Goal: Task Accomplishment & Management: Complete application form

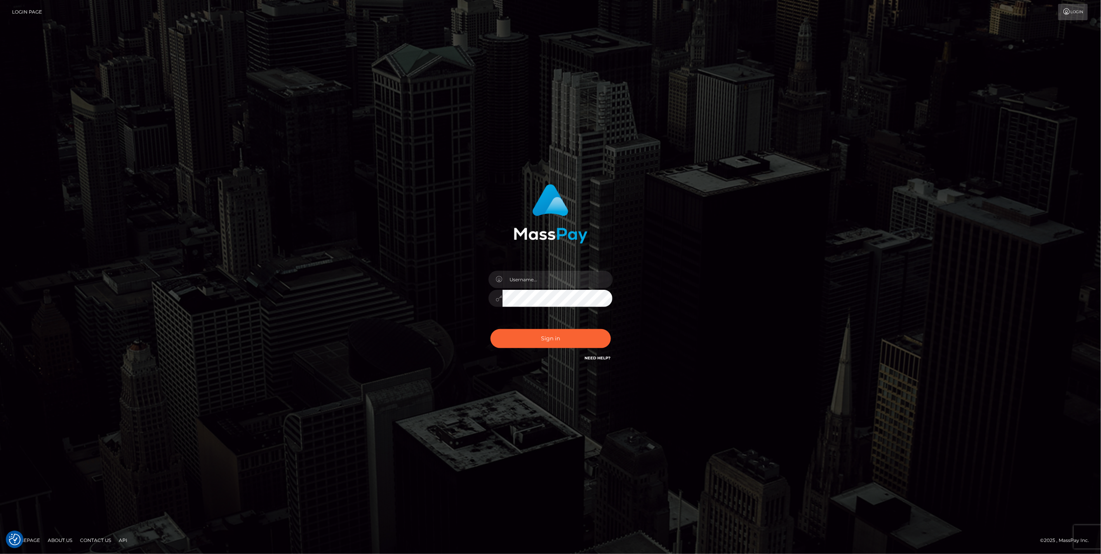
type input "jlo"
click at [540, 340] on button "Sign in" at bounding box center [550, 338] width 120 height 19
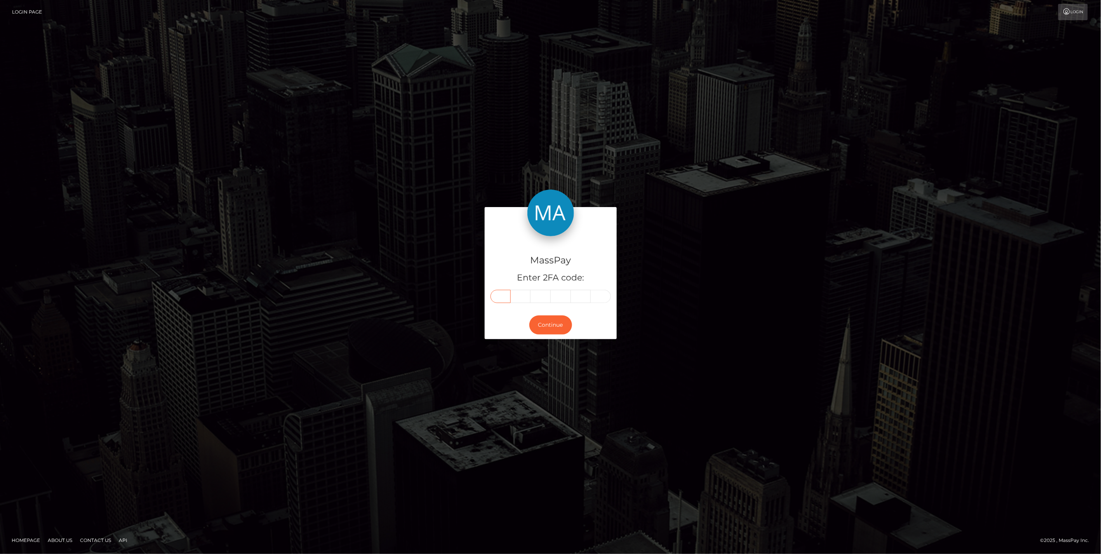
paste input "1"
type input "1"
type input "0"
type input "8"
type input "1"
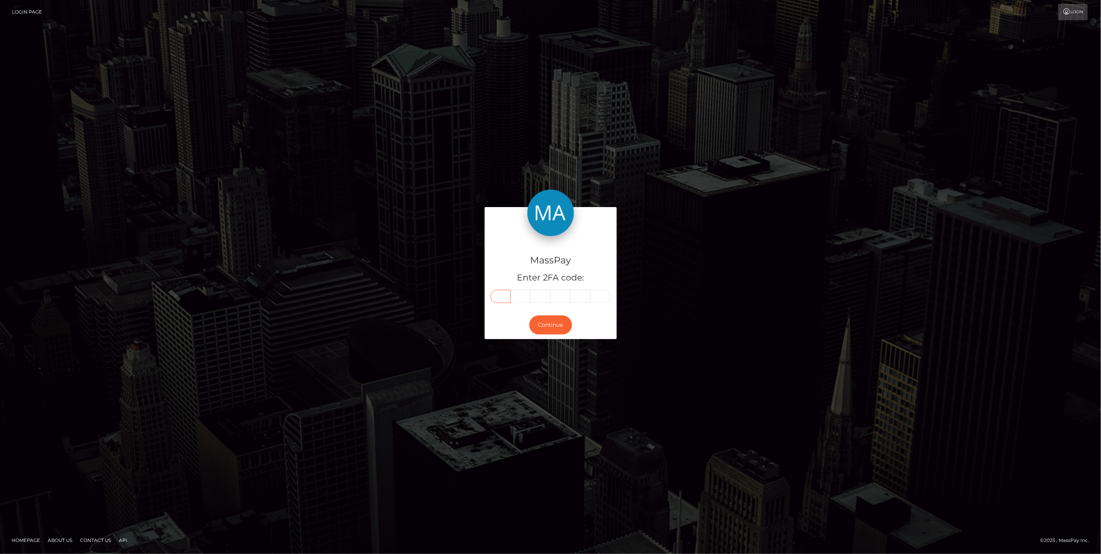
type input "5"
type input "4"
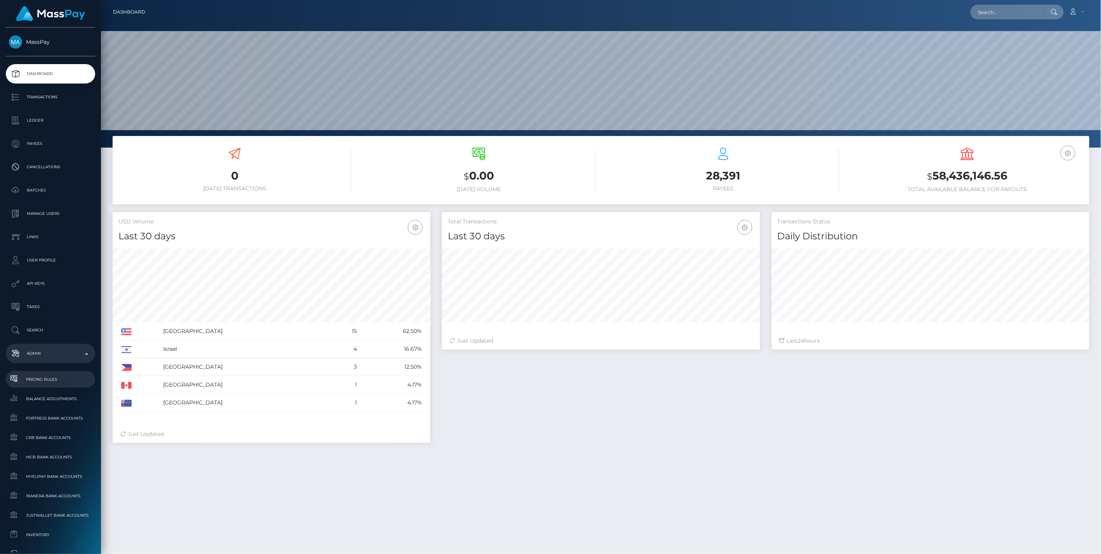
scroll to position [262, 0]
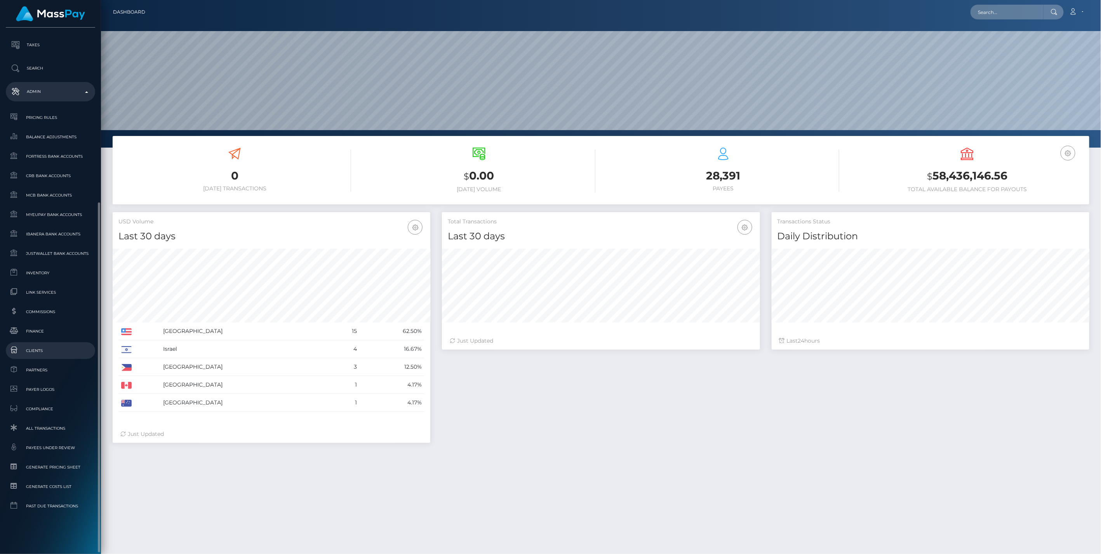
click at [34, 351] on span "Clients" at bounding box center [50, 350] width 83 height 9
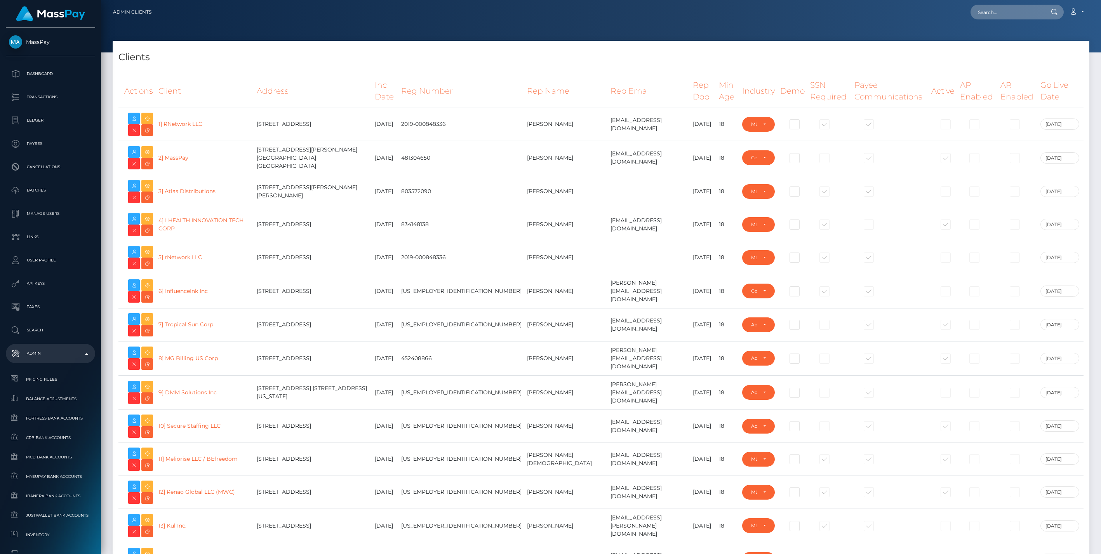
select select "223"
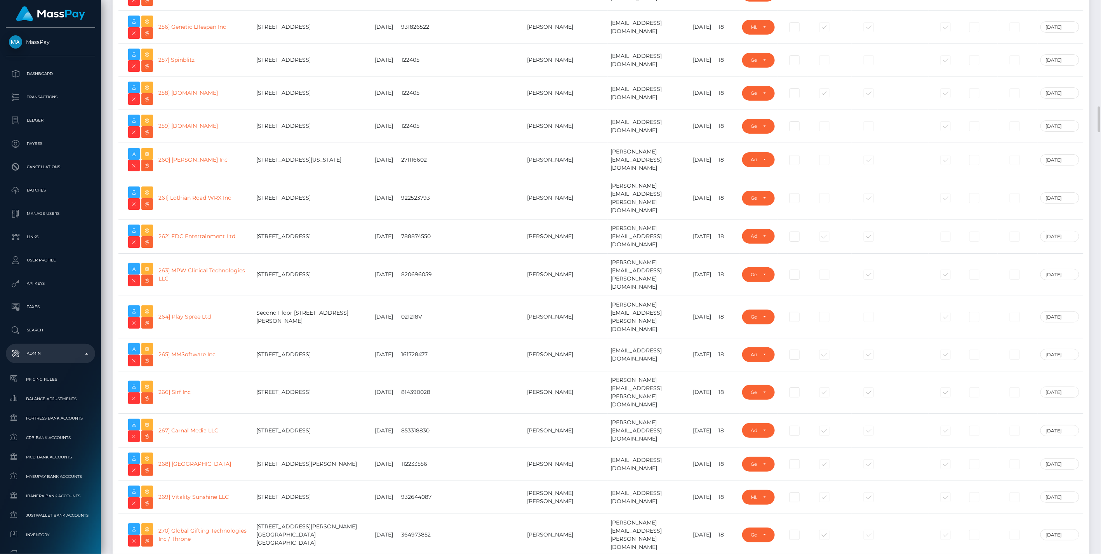
scroll to position [8444, 0]
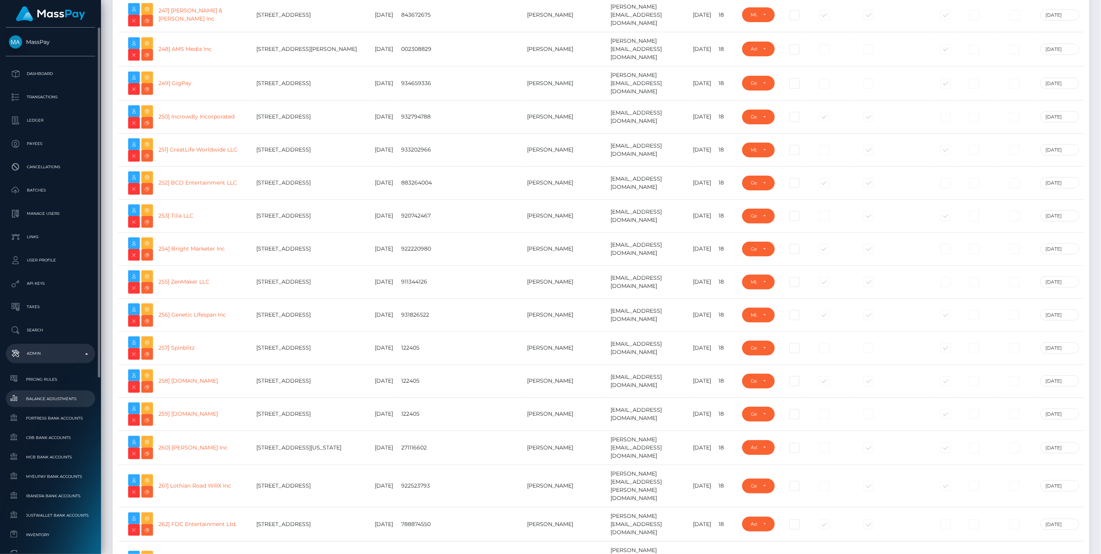
click at [56, 397] on span "Balance Adjustments" at bounding box center [50, 398] width 83 height 9
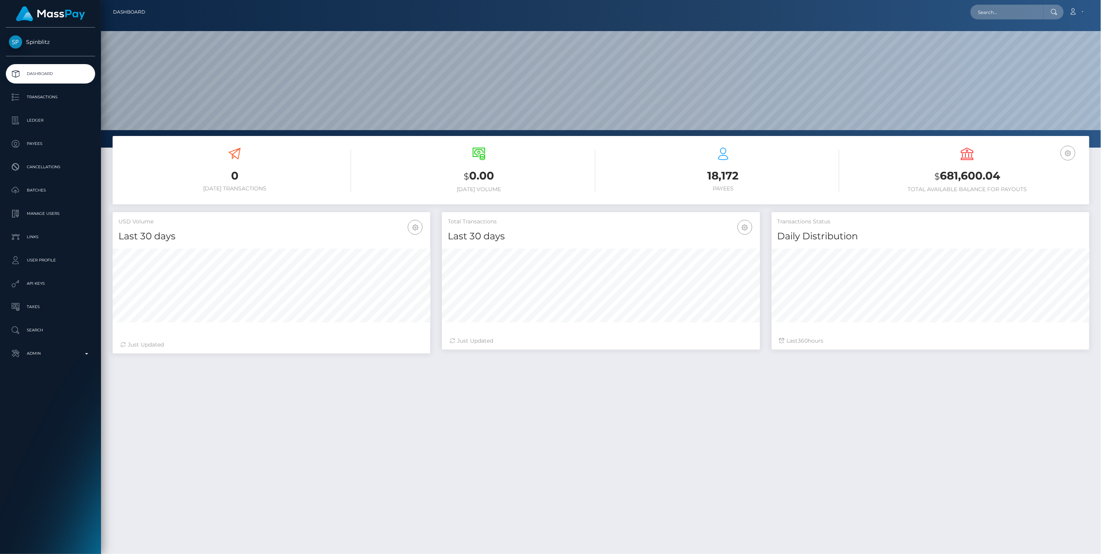
scroll to position [137, 317]
click at [33, 120] on p "Ledger" at bounding box center [50, 121] width 83 height 12
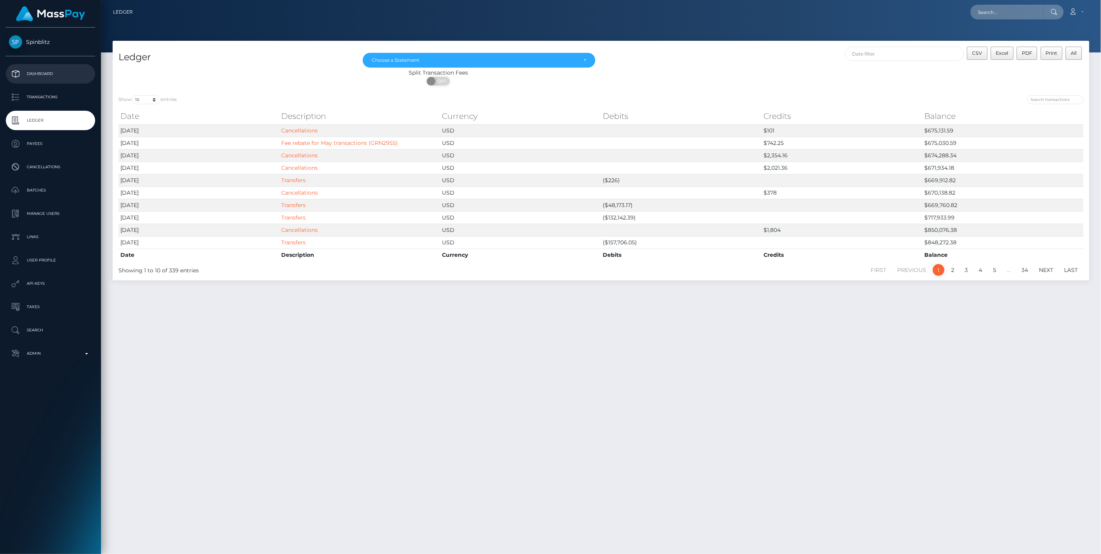
click at [34, 71] on p "Dashboard" at bounding box center [50, 74] width 83 height 12
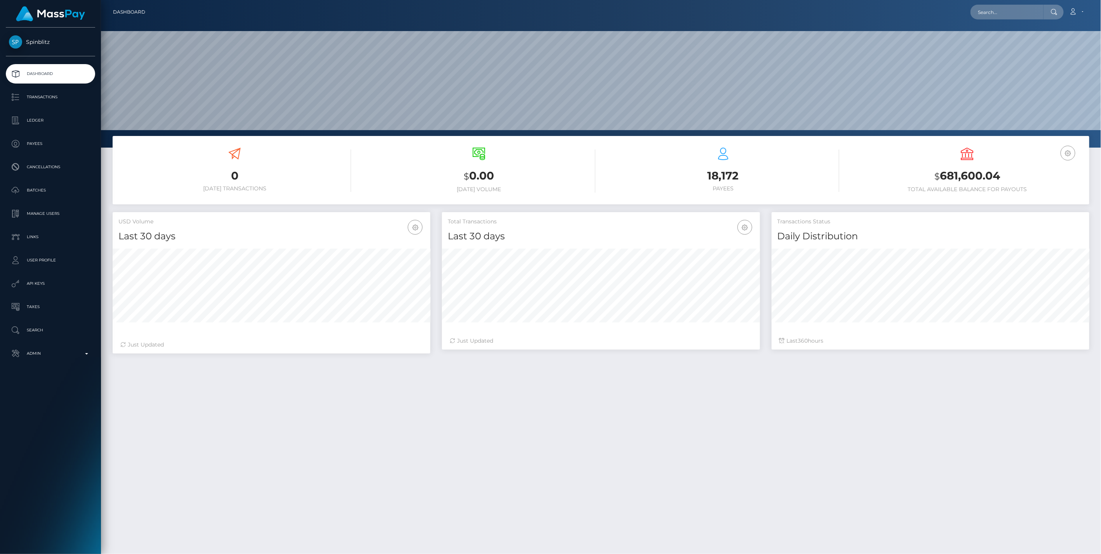
scroll to position [137, 317]
click at [37, 121] on p "Ledger" at bounding box center [50, 121] width 83 height 12
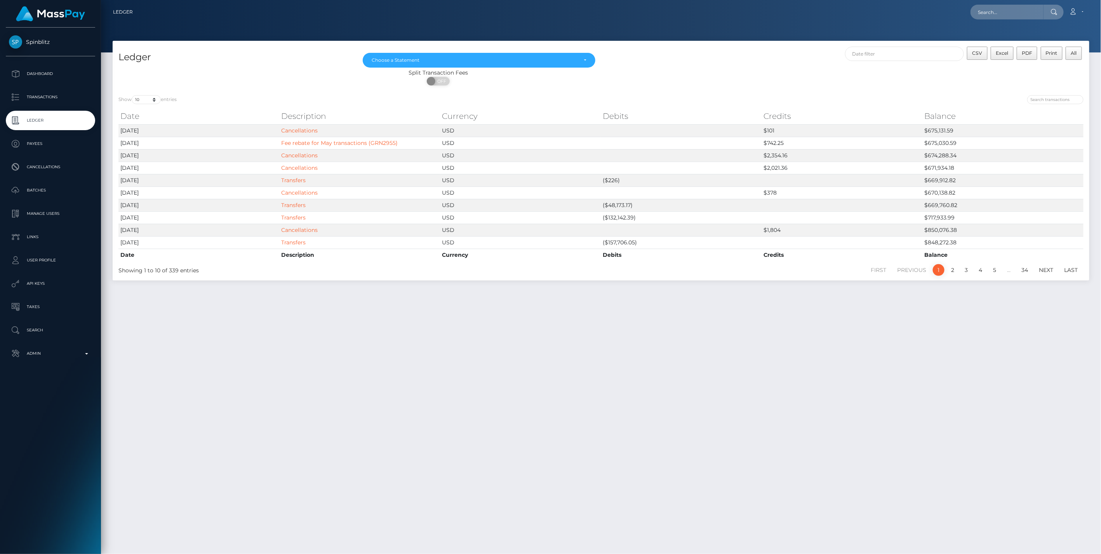
click at [677, 390] on div "Ledger [DATE] [DATE] [DATE] [DATE] [DATE] [DATE] [DATE] [DATE] [DATE] [DATE] [D…" at bounding box center [601, 294] width 1000 height 506
click at [920, 402] on div "Ledger [DATE] [DATE] [DATE] [DATE] [DATE] [DATE] [DATE] [DATE] [DATE] [DATE] [D…" at bounding box center [601, 294] width 1000 height 506
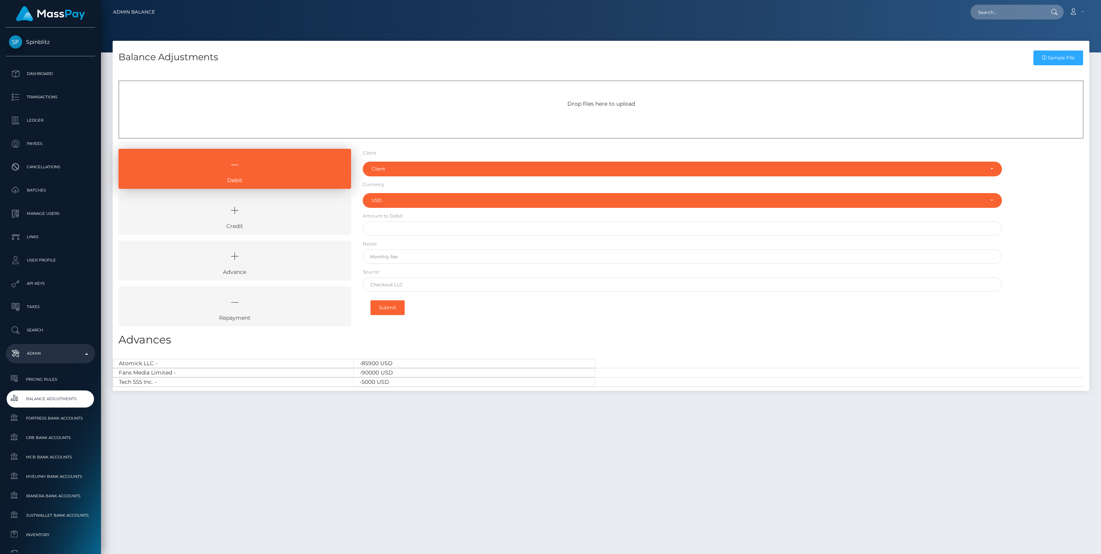
select select "USD"
click at [281, 214] on icon at bounding box center [234, 210] width 215 height 23
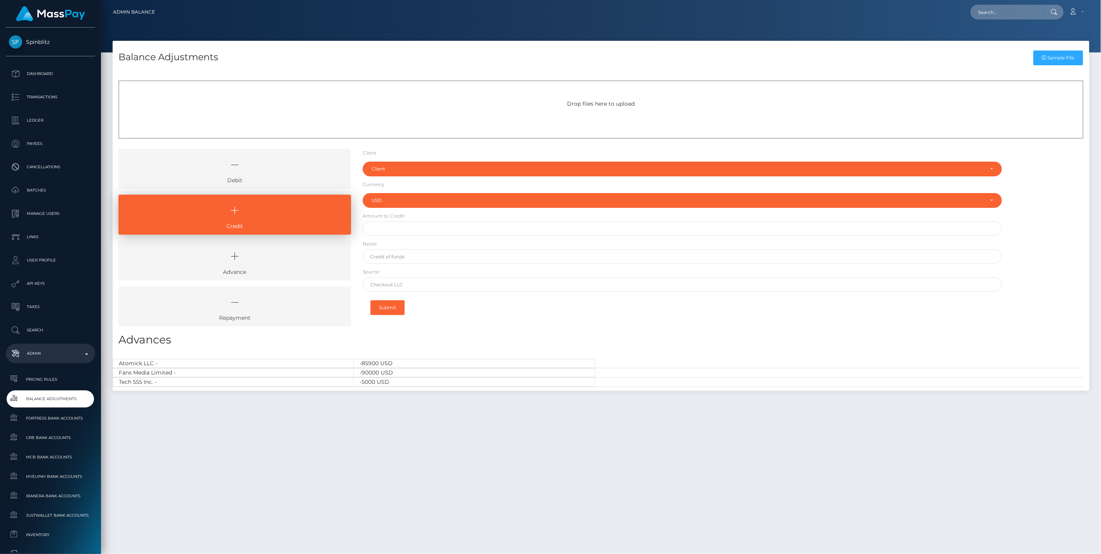
drag, startPoint x: 298, startPoint y: 173, endPoint x: 298, endPoint y: 178, distance: 5.0
click at [298, 173] on icon at bounding box center [234, 164] width 215 height 23
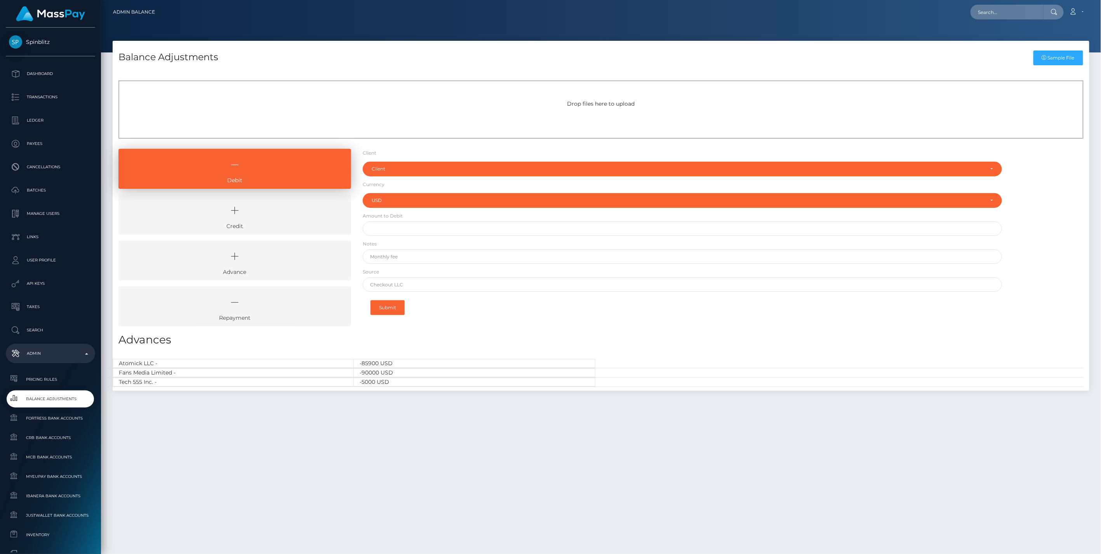
click at [296, 203] on icon at bounding box center [234, 210] width 215 height 23
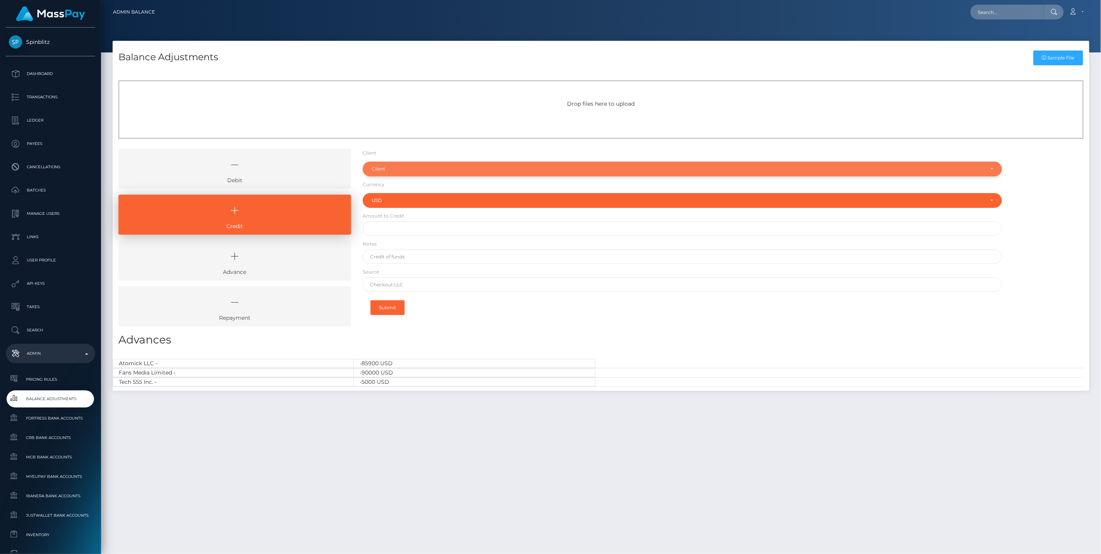
click at [397, 169] on div "Client" at bounding box center [678, 169] width 613 height 6
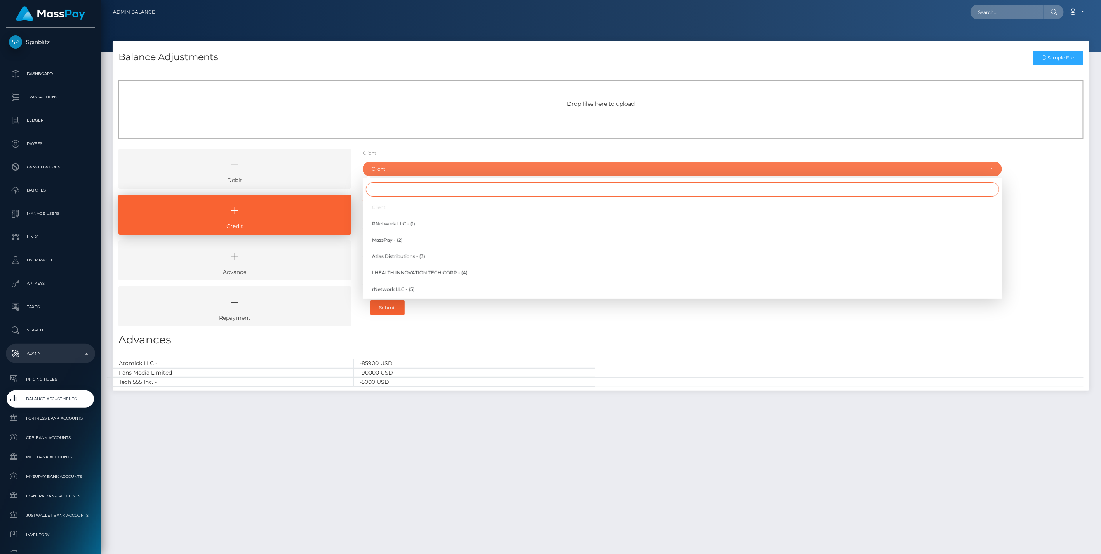
click at [388, 188] on input "Search" at bounding box center [682, 189] width 633 height 14
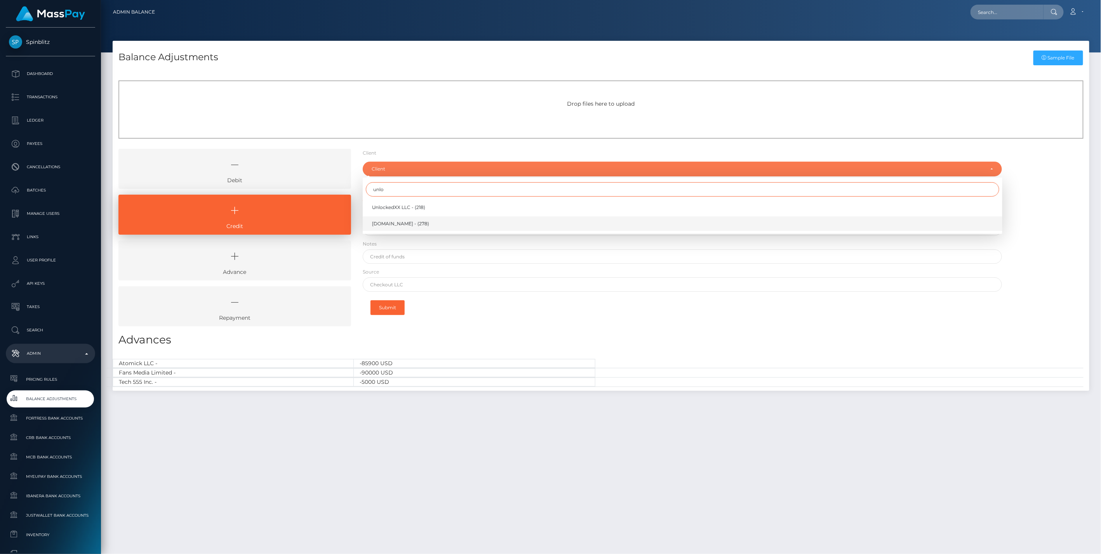
type input "unlo"
click at [393, 222] on span "[DOMAIN_NAME] - (278)" at bounding box center [400, 223] width 57 height 7
select select "278"
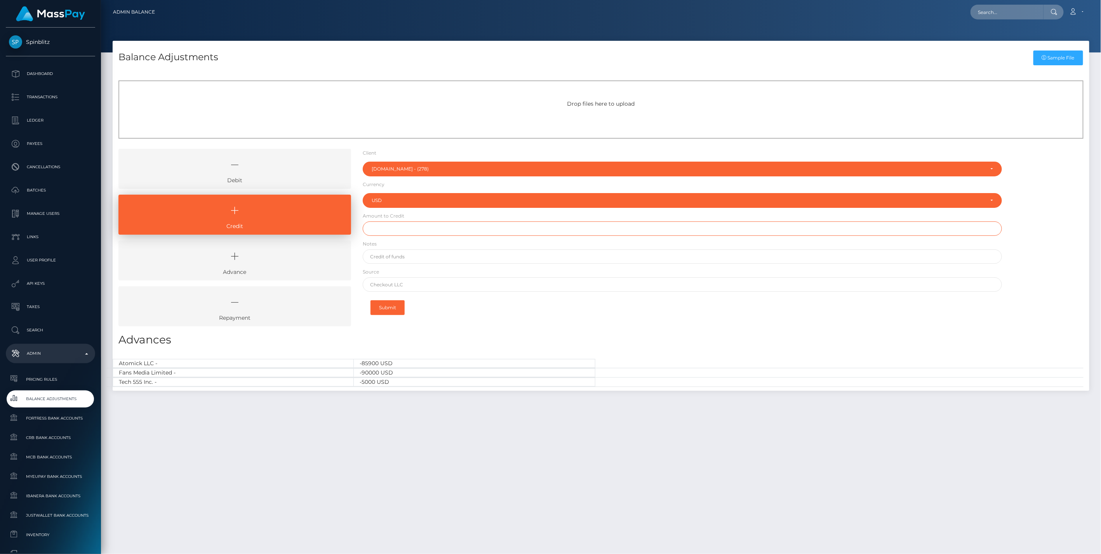
click at [402, 230] on input "text" at bounding box center [683, 228] width 640 height 14
type input "$150,000.00"
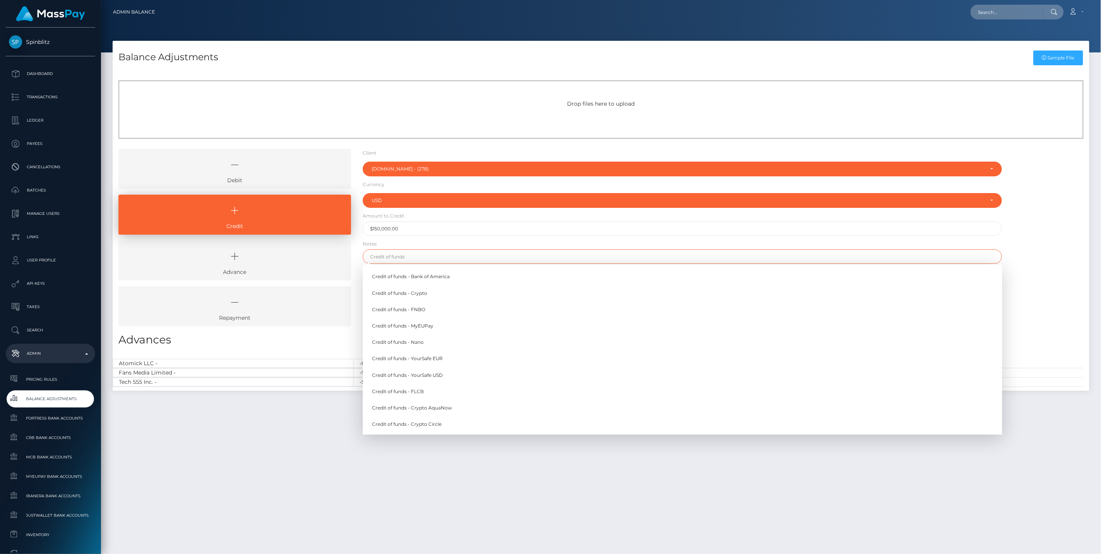
click at [386, 257] on input "text" at bounding box center [683, 256] width 640 height 14
click at [422, 308] on link "Credit of funds - FNBO" at bounding box center [683, 309] width 640 height 14
type input "Credit of funds - FNBO"
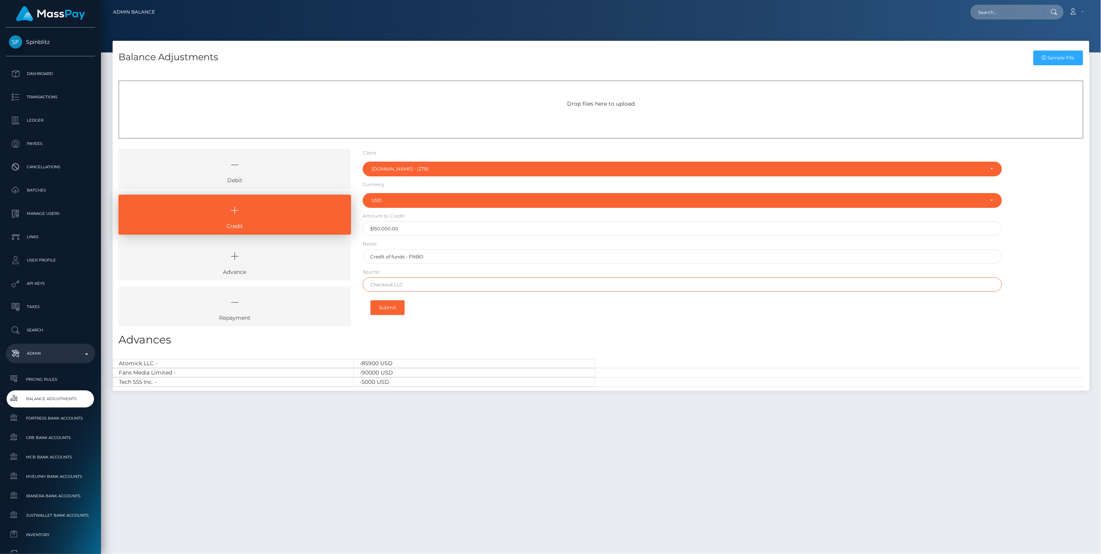
click at [407, 284] on input "text" at bounding box center [683, 284] width 640 height 14
paste input "Revolution"
type input "Revolution"
click at [389, 302] on button "Submit" at bounding box center [387, 307] width 34 height 15
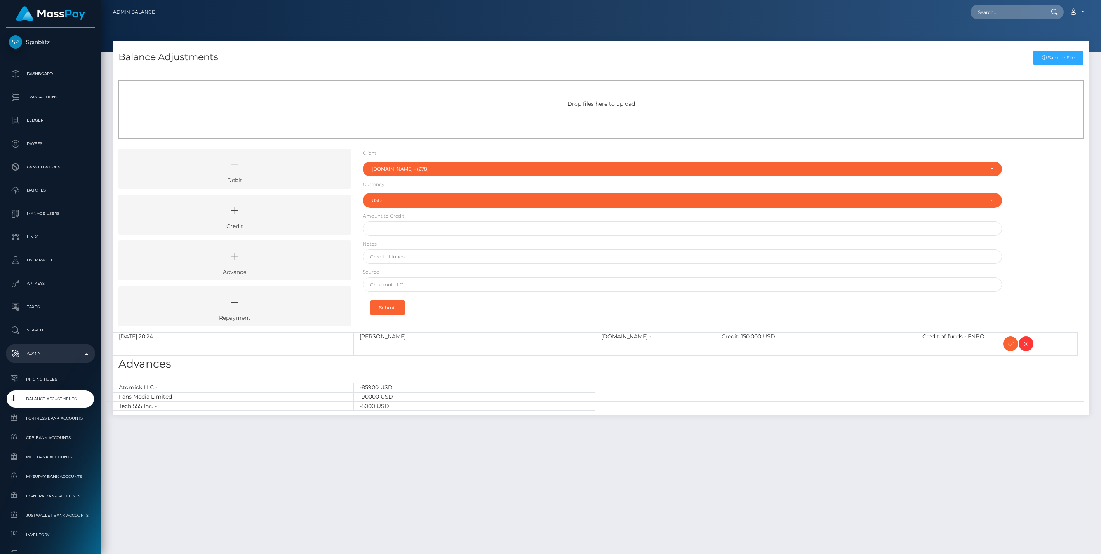
select select "278"
select select "USD"
click at [1005, 346] on span at bounding box center [1010, 343] width 15 height 15
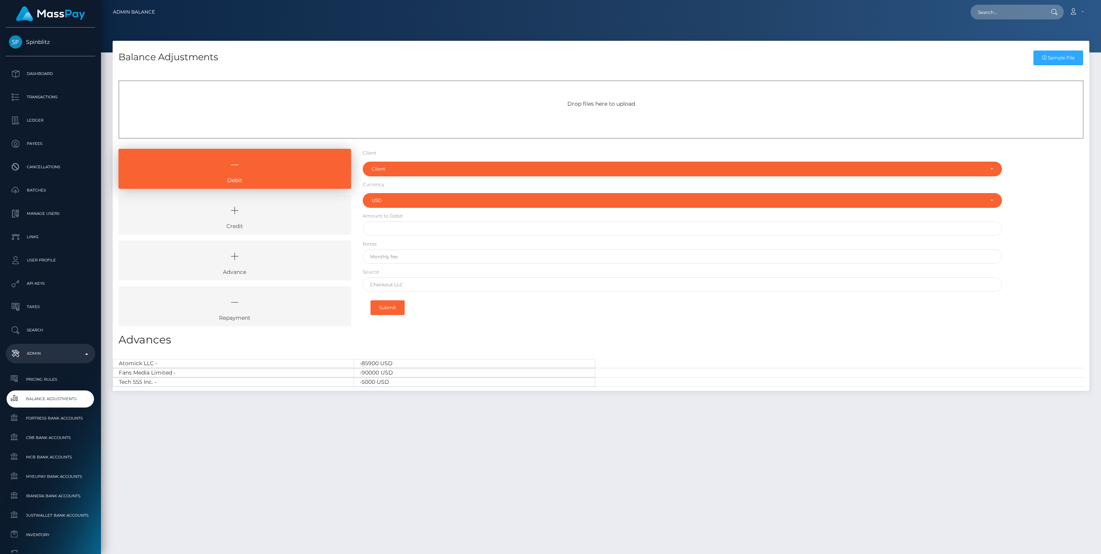
select select "USD"
click at [288, 208] on icon at bounding box center [234, 210] width 215 height 23
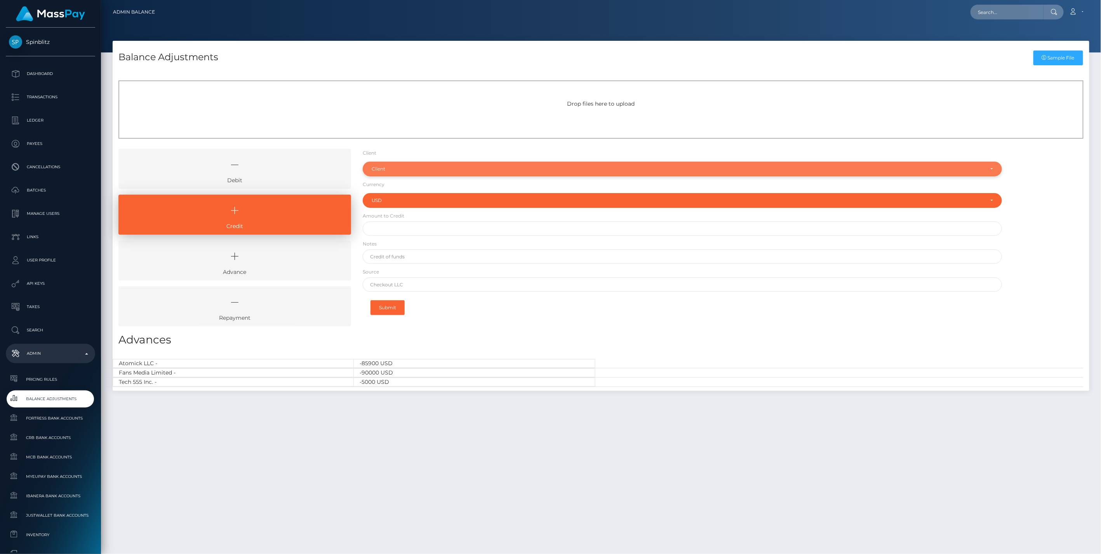
click at [389, 166] on div "Client" at bounding box center [678, 169] width 613 height 6
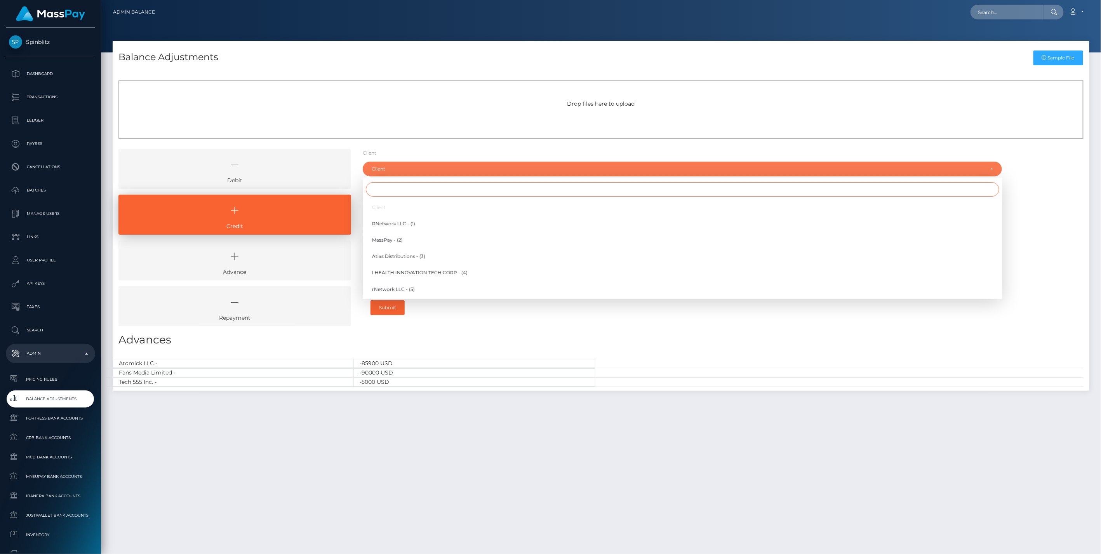
click at [394, 191] on input "Search" at bounding box center [682, 189] width 633 height 14
type input "digita"
click at [442, 289] on span "Digital Incubator Services Limited - Affiliate Institute (290)" at bounding box center [439, 289] width 134 height 7
select select "290"
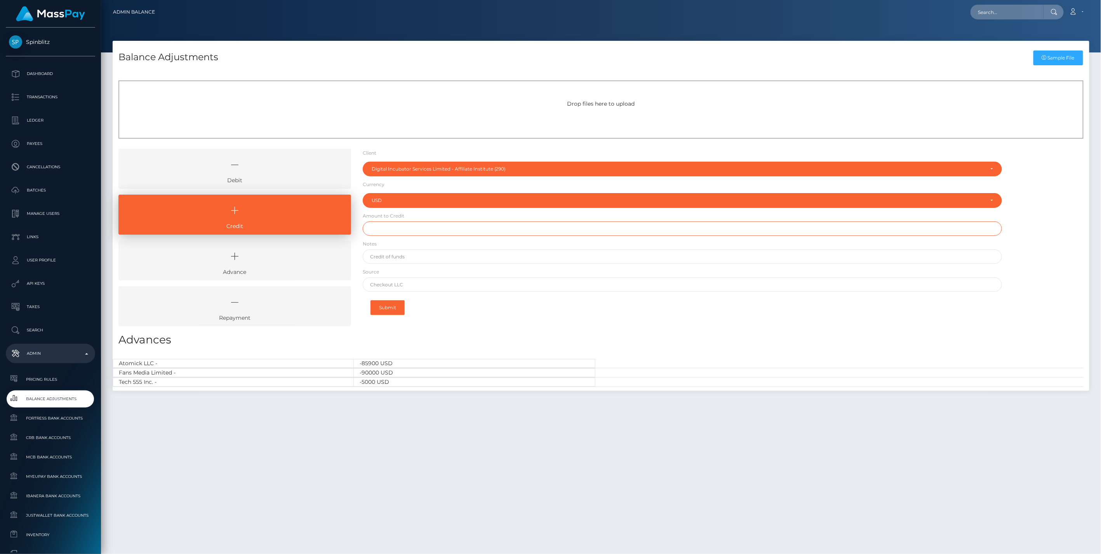
click at [382, 228] on input "text" at bounding box center [683, 228] width 640 height 14
type input "$9,990.00"
click at [381, 258] on input "text" at bounding box center [683, 256] width 640 height 14
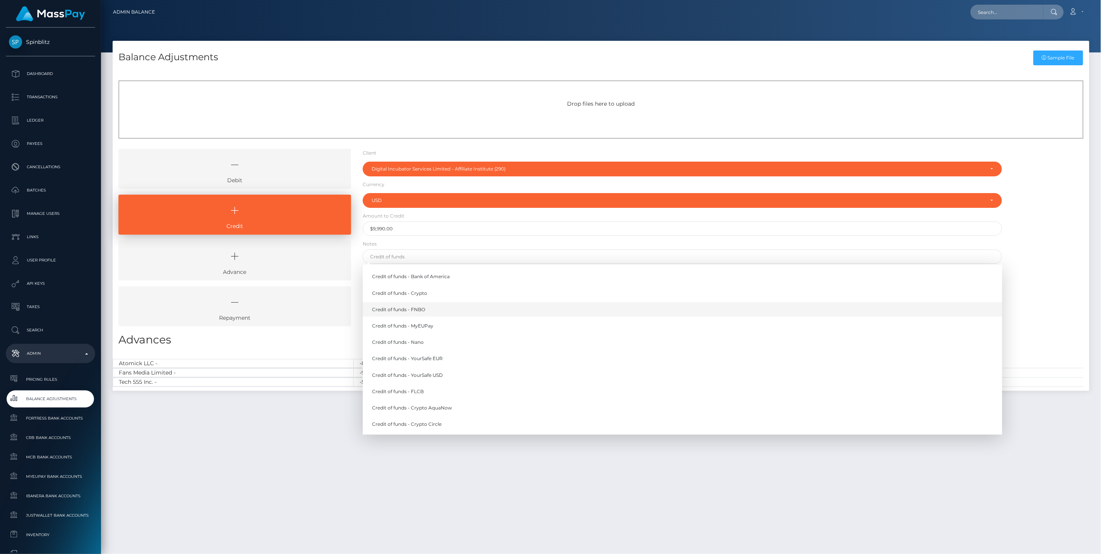
click at [421, 310] on link "Credit of funds - FNBO" at bounding box center [683, 309] width 640 height 14
type input "Credit of funds - FNBO"
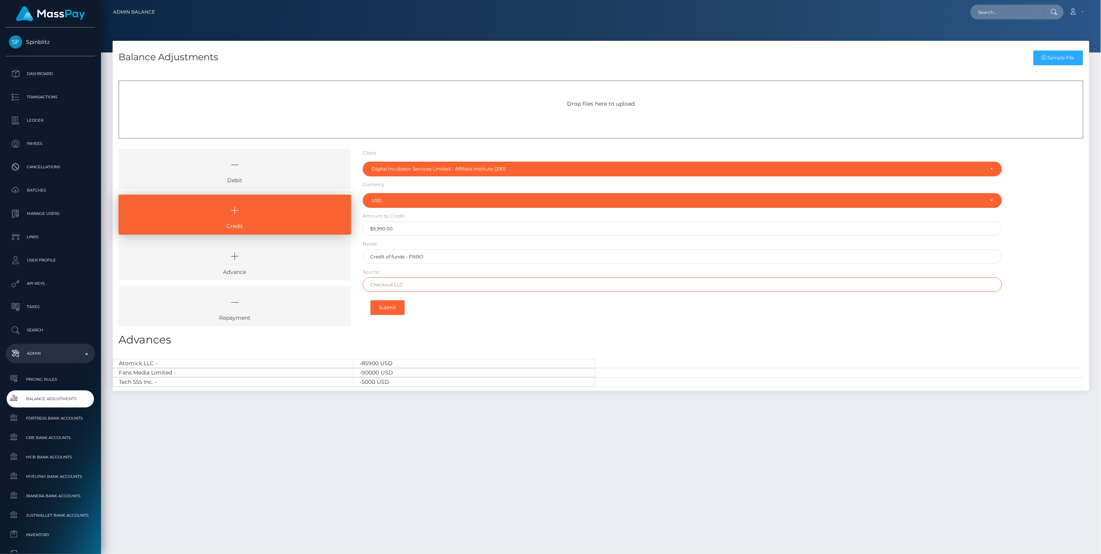
click at [421, 283] on input "text" at bounding box center [683, 284] width 640 height 14
type input "BMO"
click at [381, 304] on button "Submit" at bounding box center [387, 307] width 34 height 15
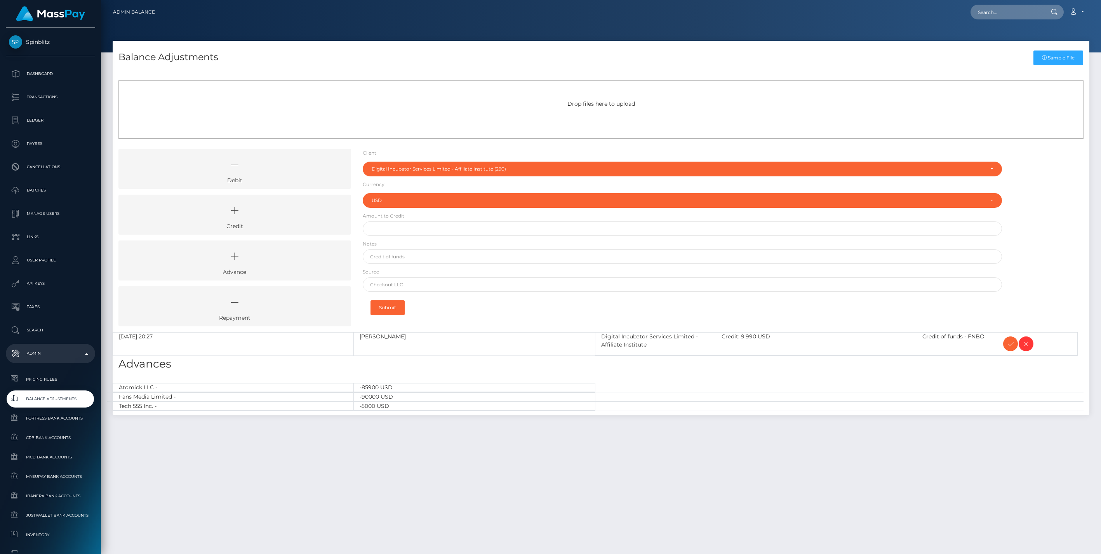
select select "290"
select select "USD"
click at [1003, 343] on span at bounding box center [1010, 343] width 15 height 15
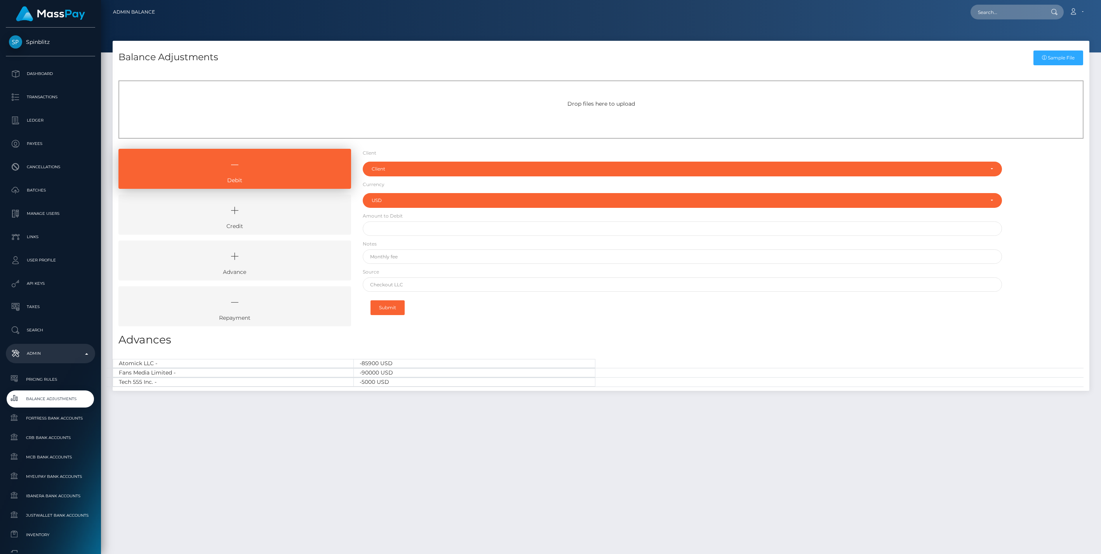
select select "USD"
drag, startPoint x: 254, startPoint y: 210, endPoint x: 308, endPoint y: 200, distance: 54.6
click at [254, 210] on icon at bounding box center [234, 210] width 215 height 23
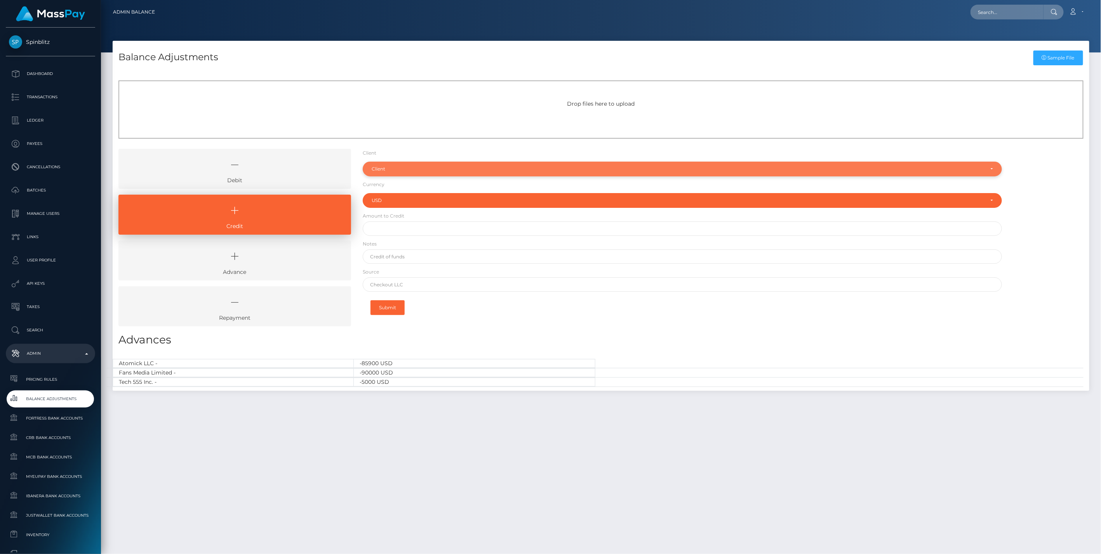
click at [388, 174] on div "Client" at bounding box center [683, 169] width 640 height 15
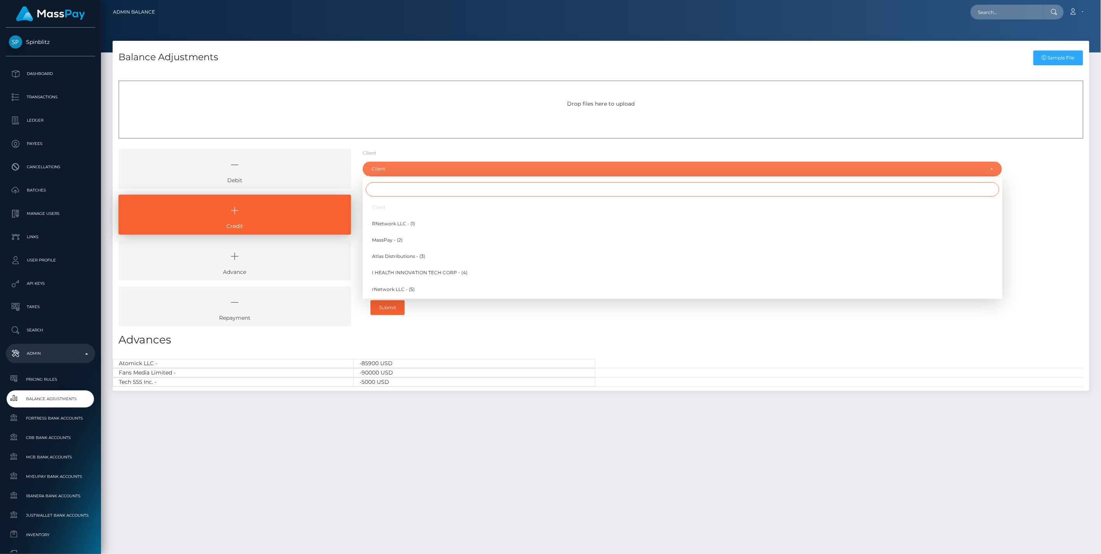
click at [384, 189] on input "Search" at bounding box center [682, 189] width 633 height 14
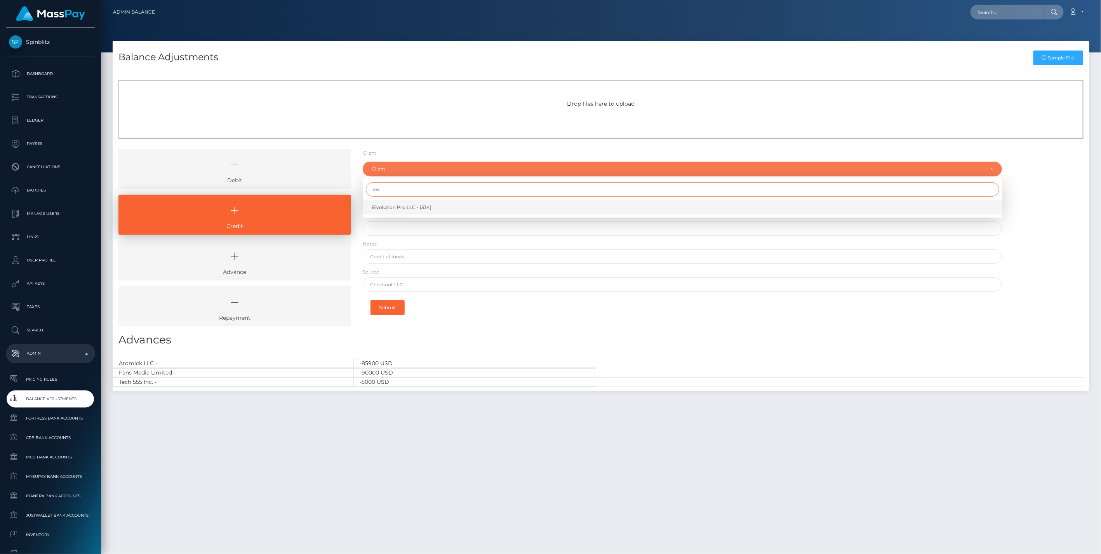
type input "iev"
click at [395, 206] on span "iEvolution Pro LLC - (334)" at bounding box center [401, 207] width 59 height 7
select select "334"
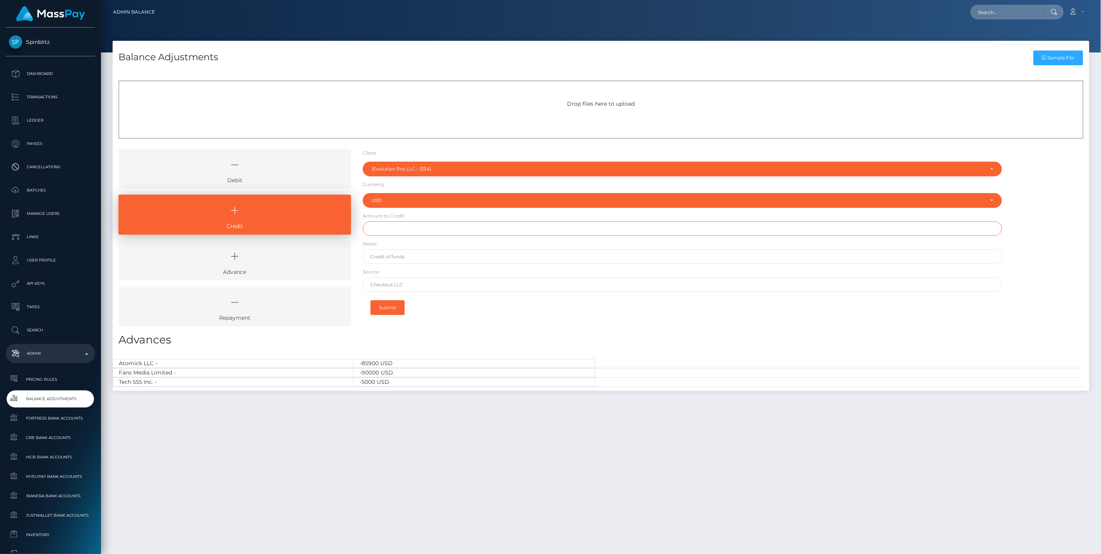
click at [385, 230] on input "text" at bounding box center [683, 228] width 640 height 14
type input "$10,000.00"
click at [393, 253] on input "text" at bounding box center [683, 256] width 640 height 14
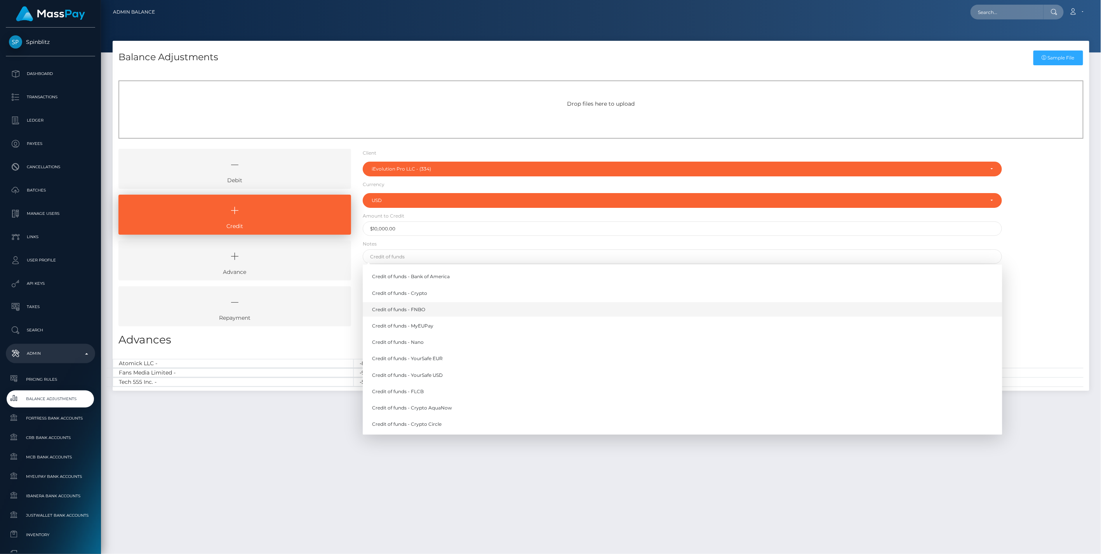
click at [423, 308] on link "Credit of funds - FNBO" at bounding box center [683, 309] width 640 height 14
type input "Credit of funds - FNBO"
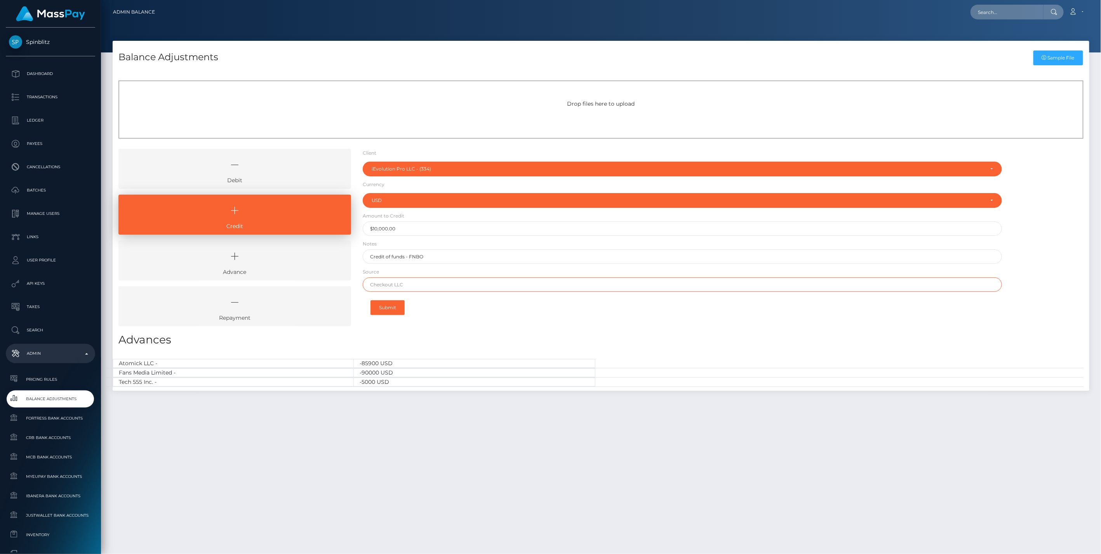
click at [394, 289] on input "text" at bounding box center [683, 284] width 640 height 14
click at [389, 286] on input "text" at bounding box center [683, 284] width 640 height 14
paste input "WELLS FARGO"
type input "WELLS FARGO"
click at [387, 308] on button "Submit" at bounding box center [387, 307] width 34 height 15
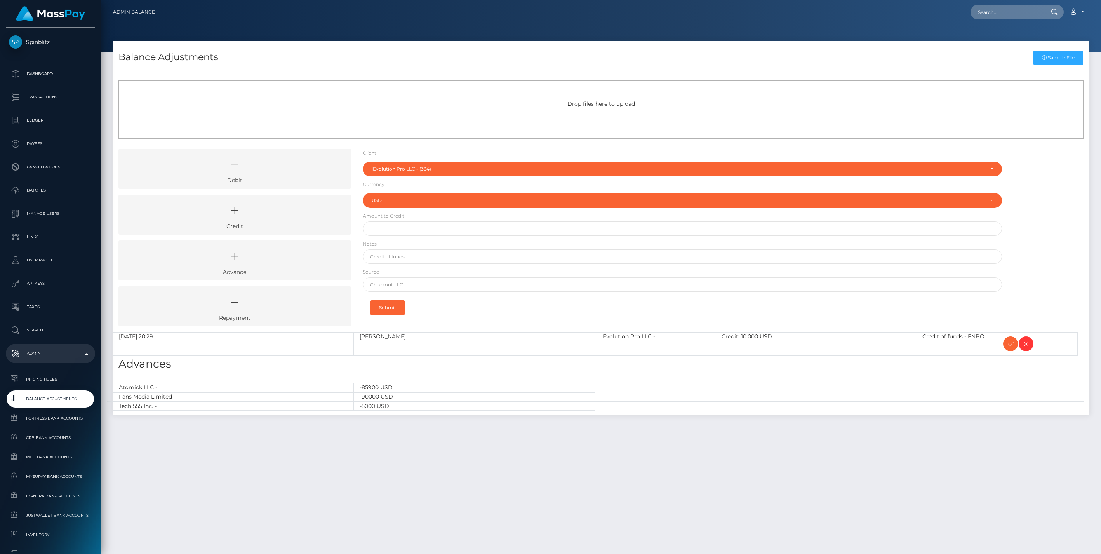
select select "334"
select select "USD"
click at [1011, 346] on icon at bounding box center [1010, 344] width 9 height 10
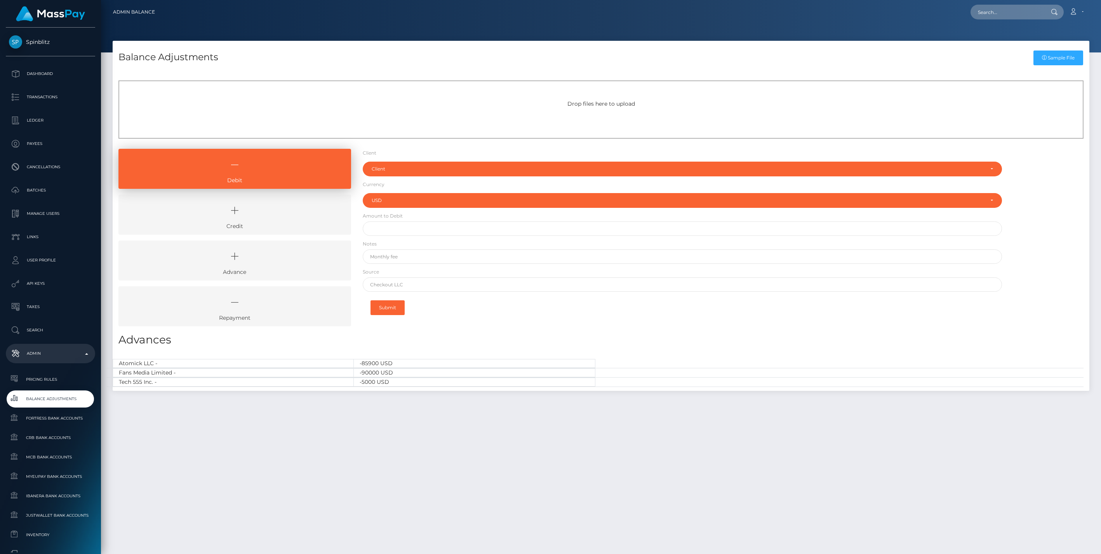
select select "USD"
click at [252, 216] on icon at bounding box center [234, 210] width 215 height 23
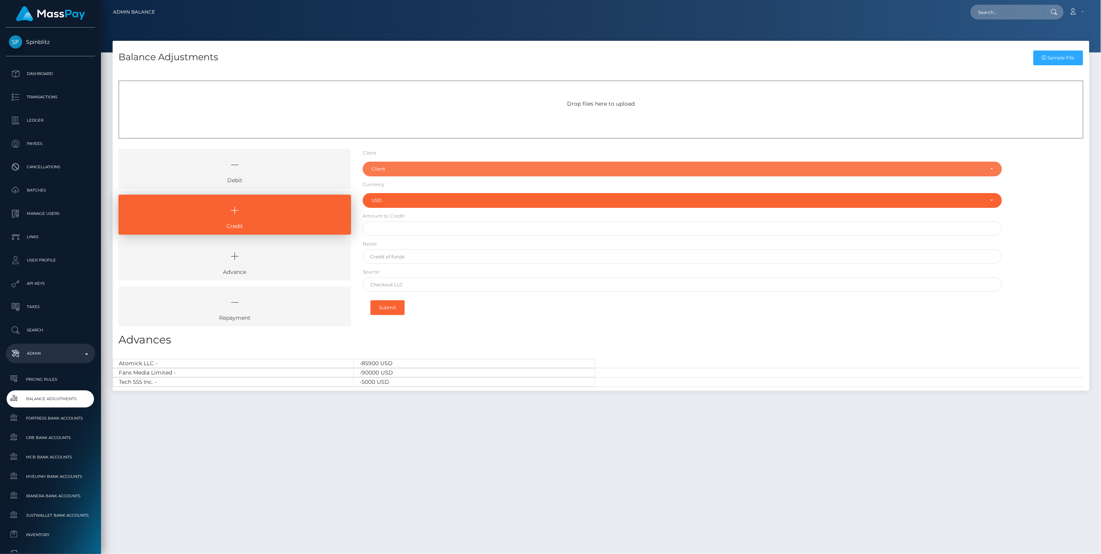
click at [386, 169] on div "Client" at bounding box center [678, 169] width 613 height 6
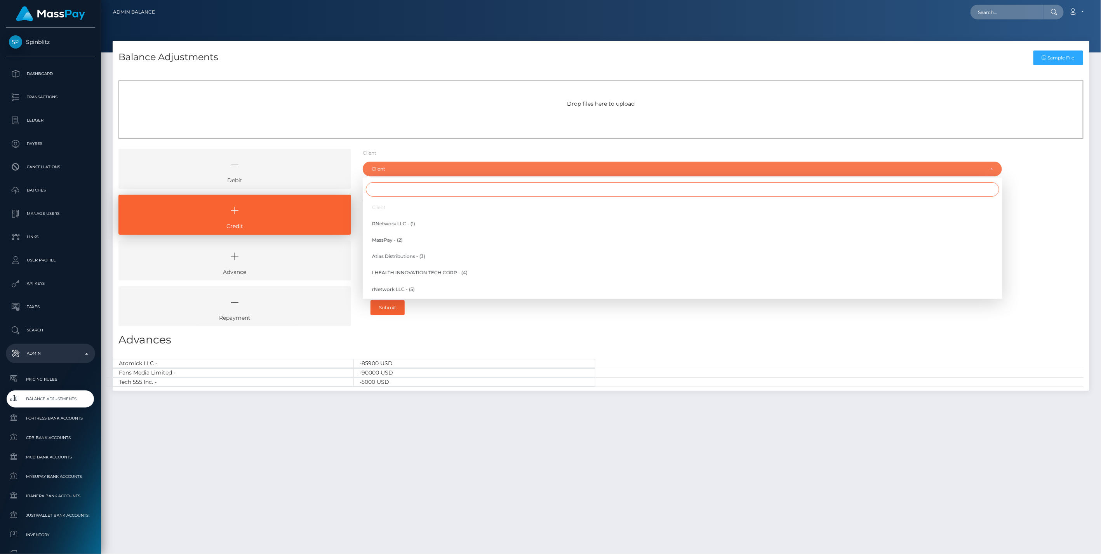
click at [390, 190] on input "Search" at bounding box center [682, 189] width 633 height 14
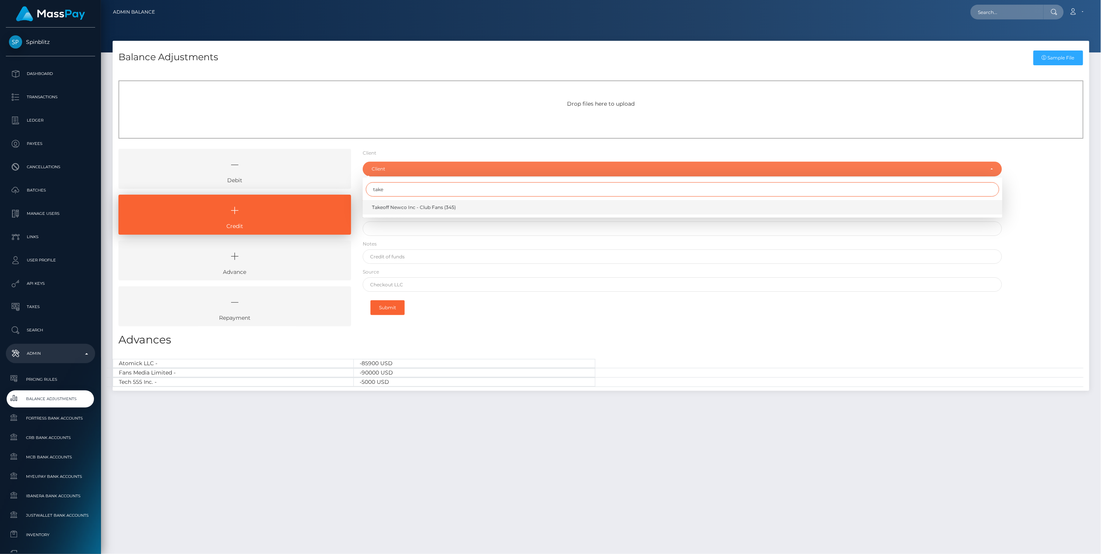
type input "take"
click at [412, 205] on span "Takeoff Newco Inc - Club Fans (345)" at bounding box center [414, 207] width 84 height 7
select select "345"
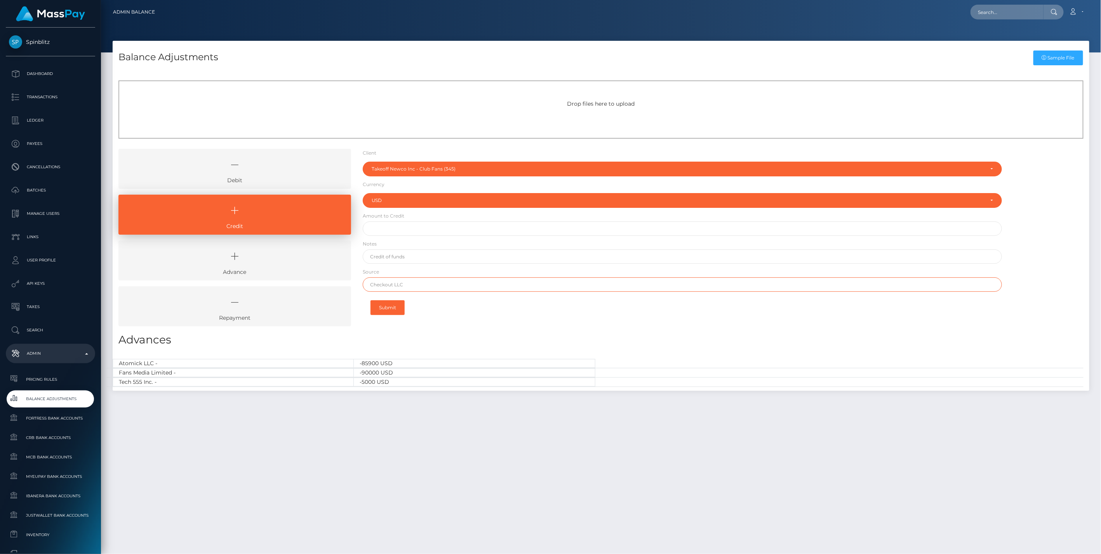
click at [415, 285] on input "text" at bounding box center [683, 284] width 640 height 14
paste input "Column N.A. Brex"
type input "Column N.A. Brex"
click at [394, 231] on input "text" at bounding box center [683, 228] width 640 height 14
type input "$25,000.00"
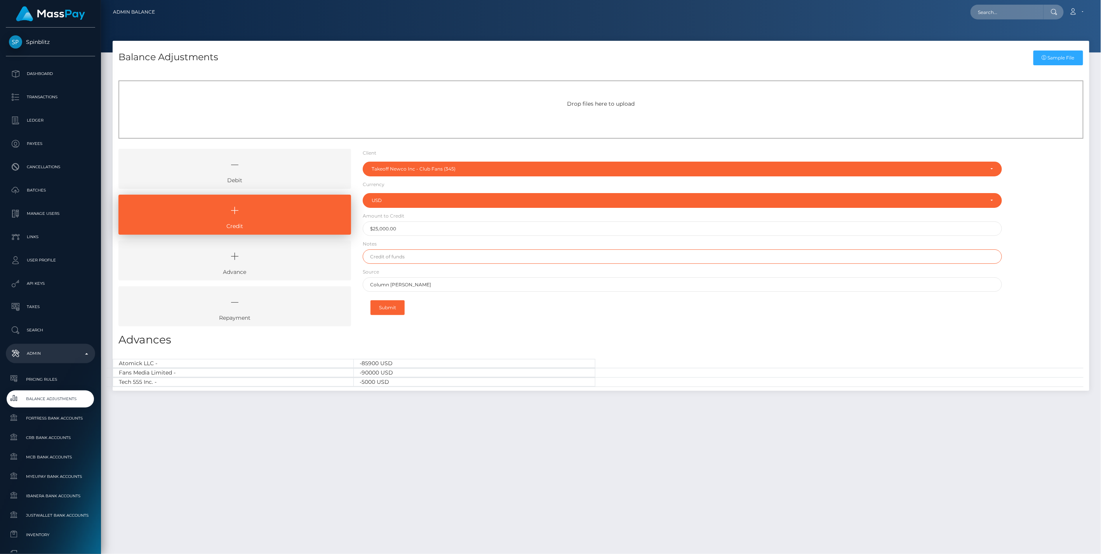
click at [423, 253] on input "text" at bounding box center [683, 256] width 640 height 14
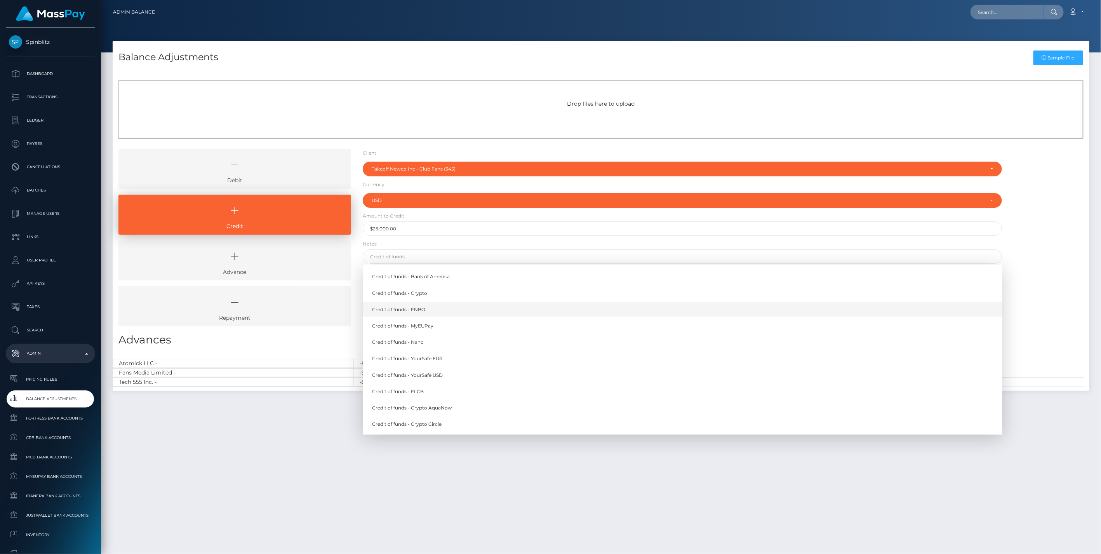
click at [428, 308] on link "Credit of funds - FNBO" at bounding box center [683, 309] width 640 height 14
type input "Credit of funds - FNBO"
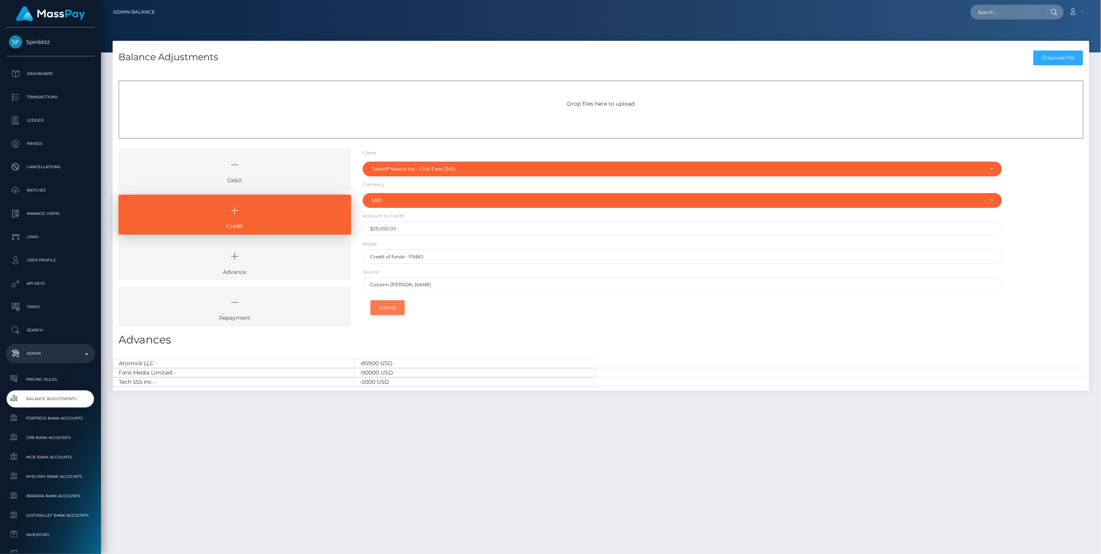
click at [396, 308] on button "Submit" at bounding box center [387, 307] width 34 height 15
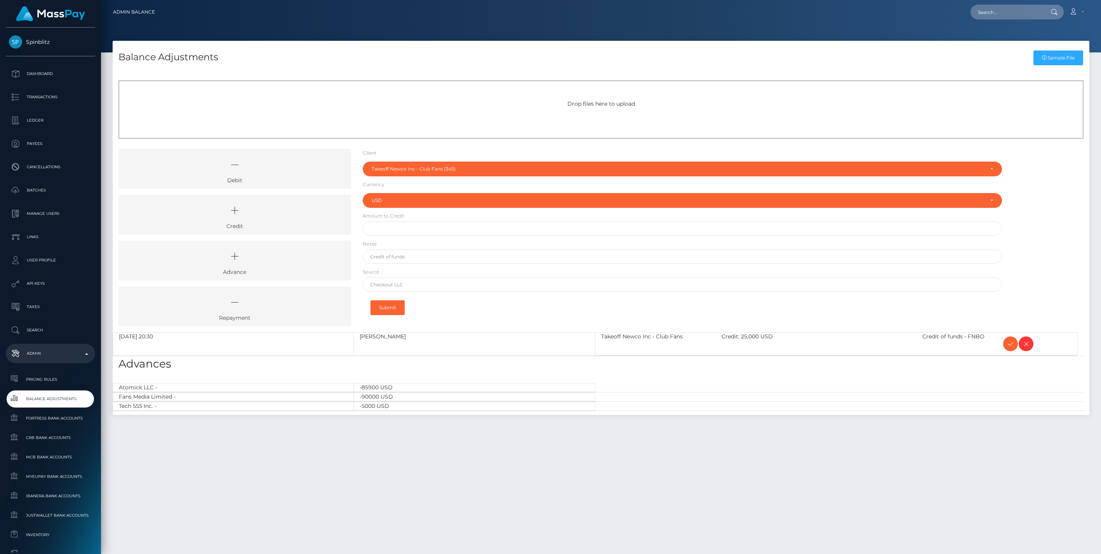
select select "345"
select select "USD"
click at [1010, 343] on icon at bounding box center [1010, 344] width 9 height 10
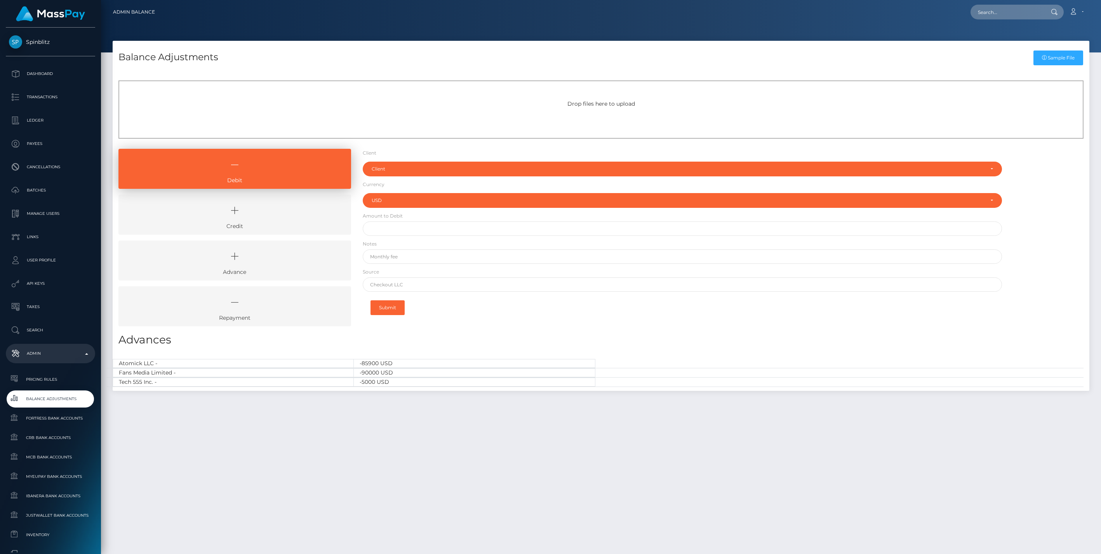
select select "USD"
click at [298, 221] on icon at bounding box center [234, 210] width 215 height 23
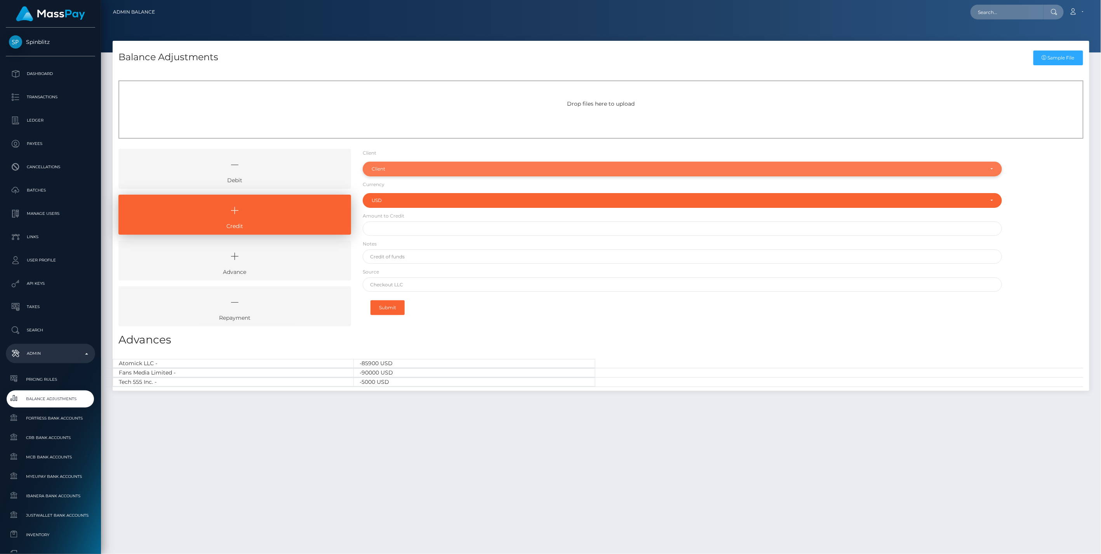
click at [387, 172] on div "Client" at bounding box center [683, 169] width 640 height 15
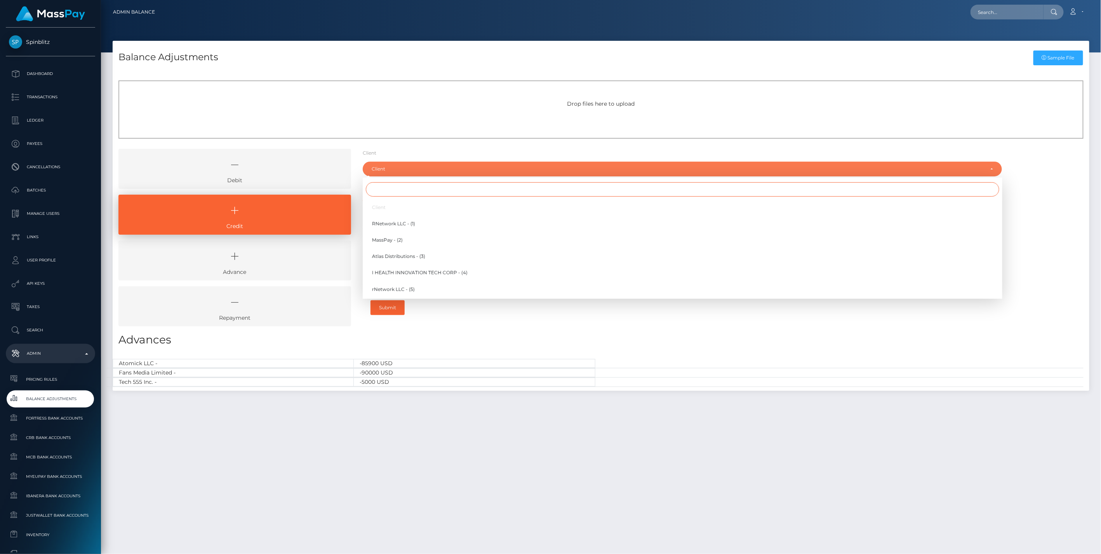
click at [382, 193] on input "Search" at bounding box center [682, 189] width 633 height 14
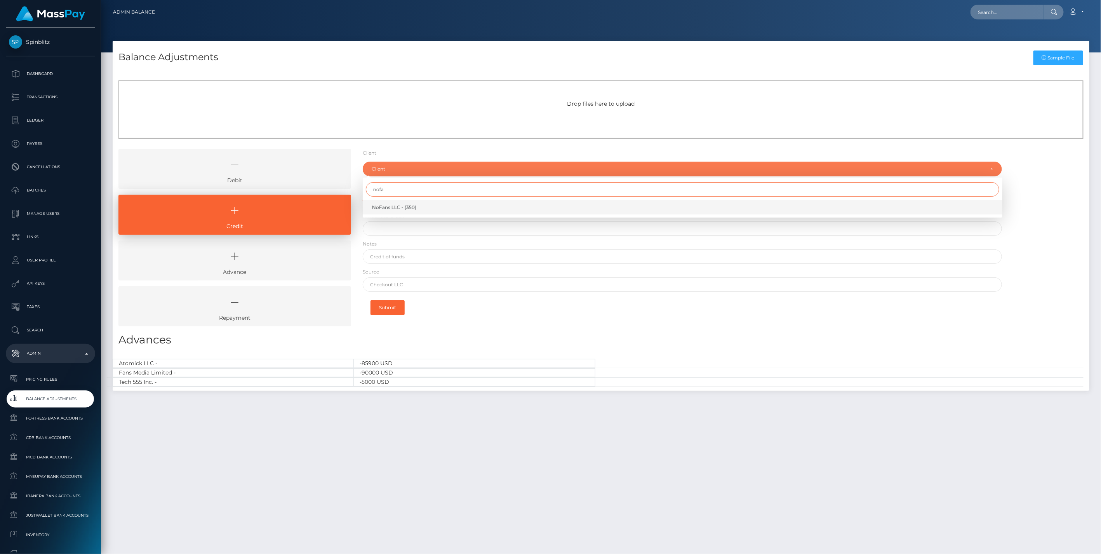
type input "nofa"
click at [390, 207] on span "NoFans LLC - (350)" at bounding box center [394, 207] width 44 height 7
select select "350"
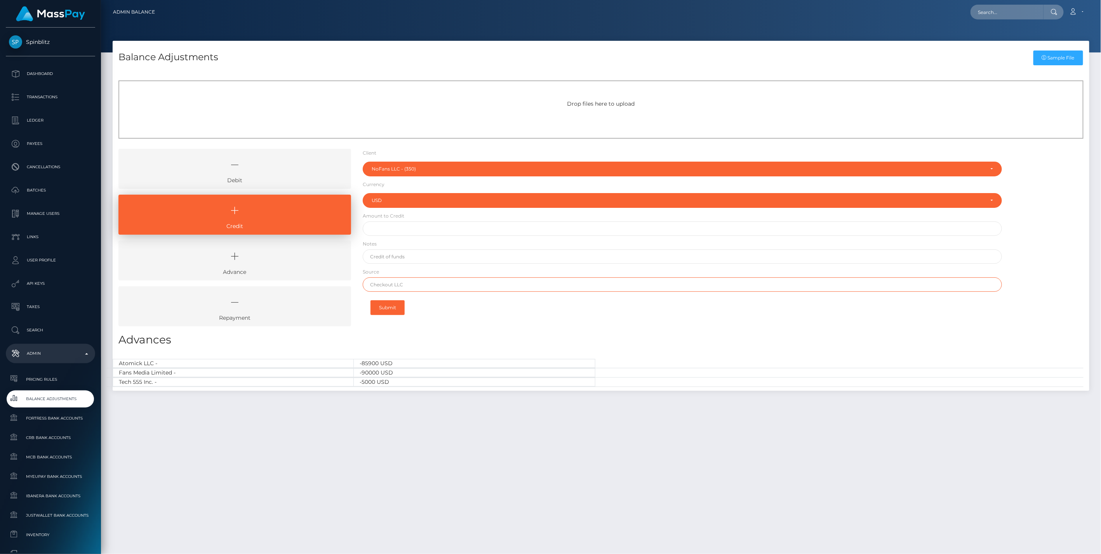
click at [393, 289] on input "text" at bounding box center [683, 284] width 640 height 14
paste input "Lead Bank"
type input "Lead Bank"
click at [398, 257] on input "text" at bounding box center [683, 256] width 640 height 14
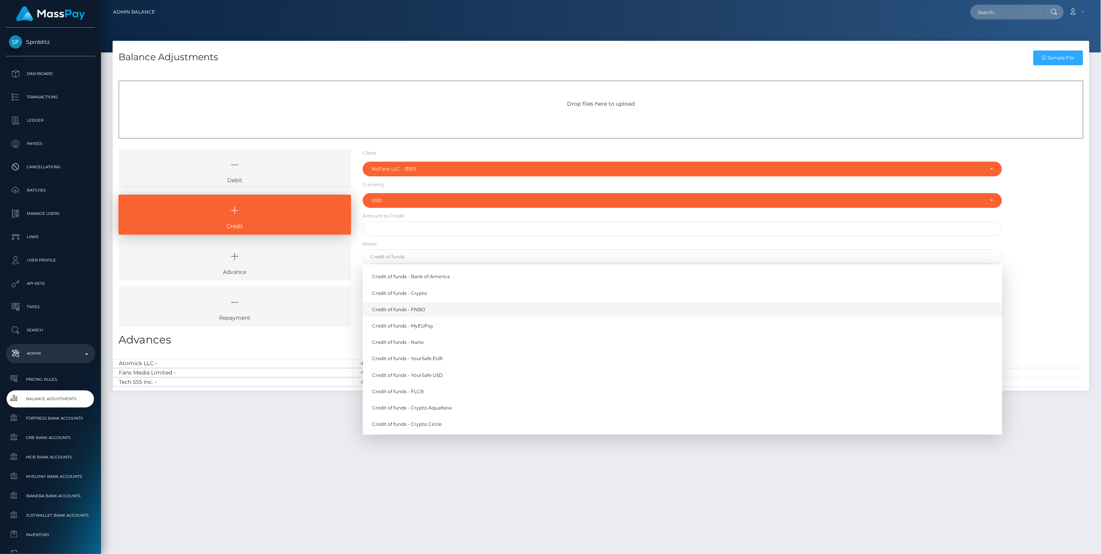
click at [417, 309] on link "Credit of funds - FNBO" at bounding box center [683, 309] width 640 height 14
type input "Credit of funds - FNBO"
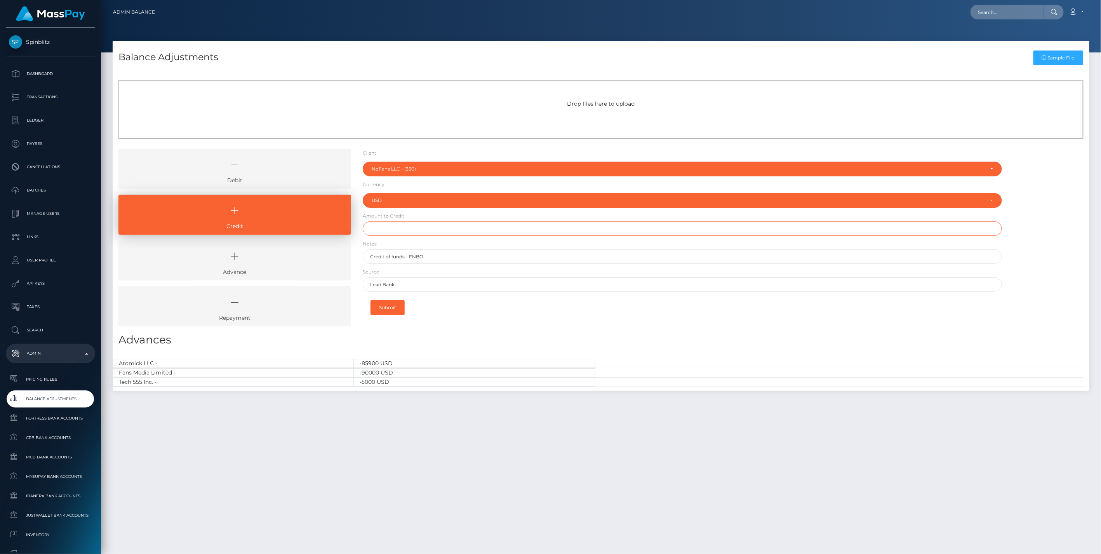
click at [392, 231] on input "text" at bounding box center [683, 228] width 640 height 14
type input "$25,000.00"
click at [395, 305] on button "Submit" at bounding box center [387, 307] width 34 height 15
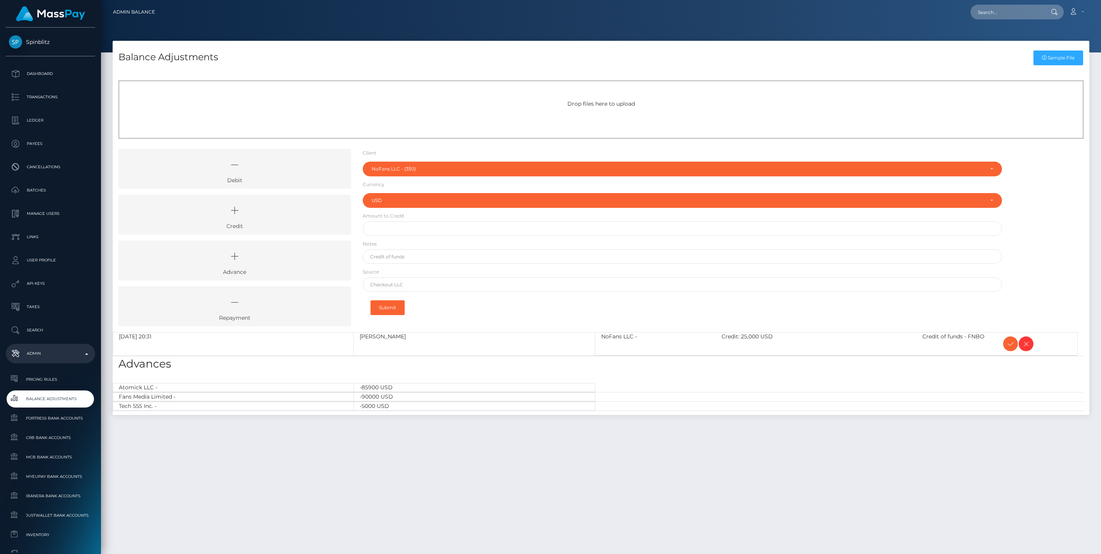
select select "350"
select select "USD"
click at [1008, 344] on icon at bounding box center [1010, 344] width 9 height 10
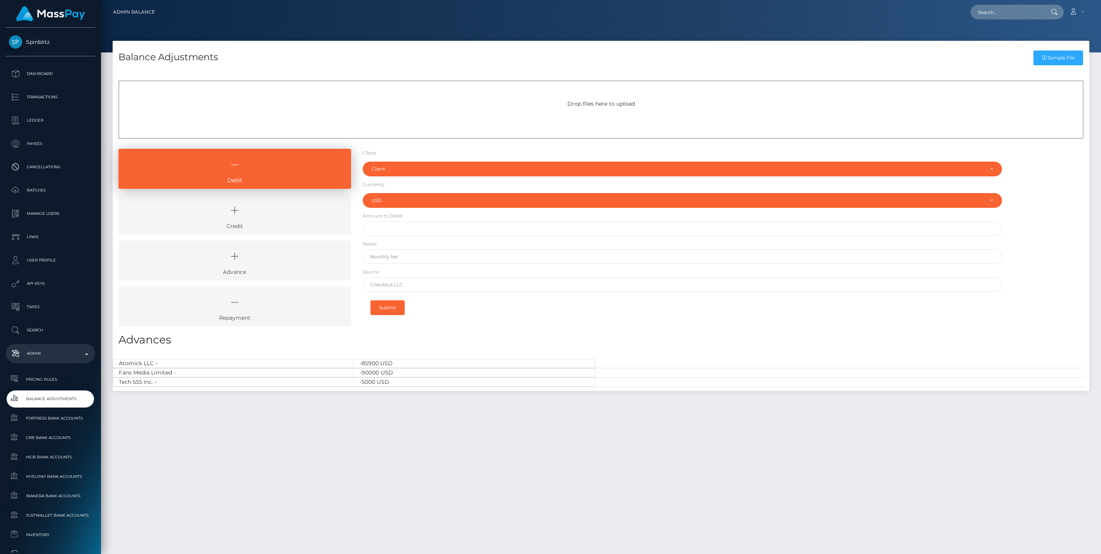
select select "USD"
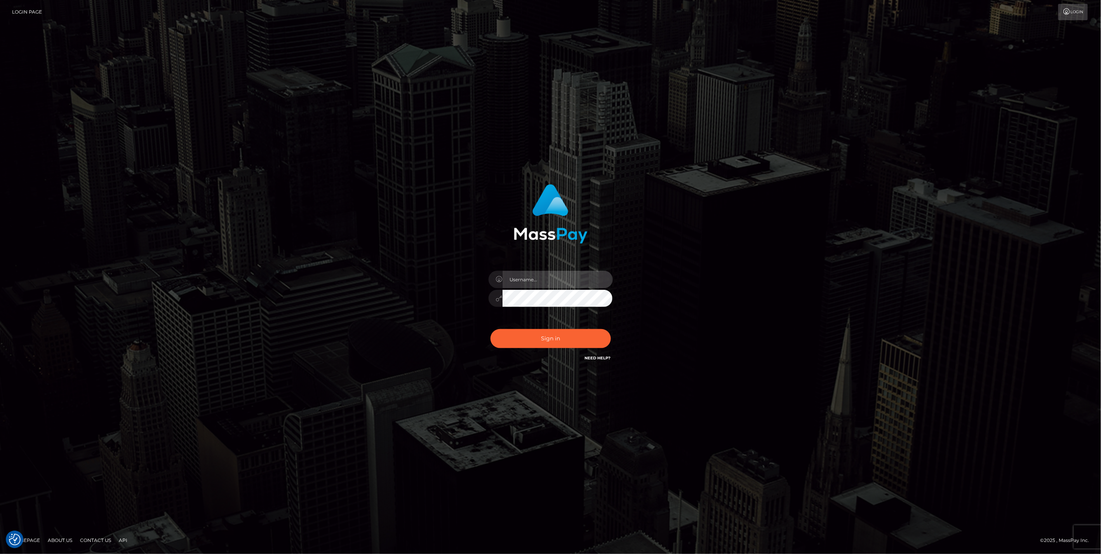
type input "jlo"
click at [549, 337] on button "Sign in" at bounding box center [550, 338] width 120 height 19
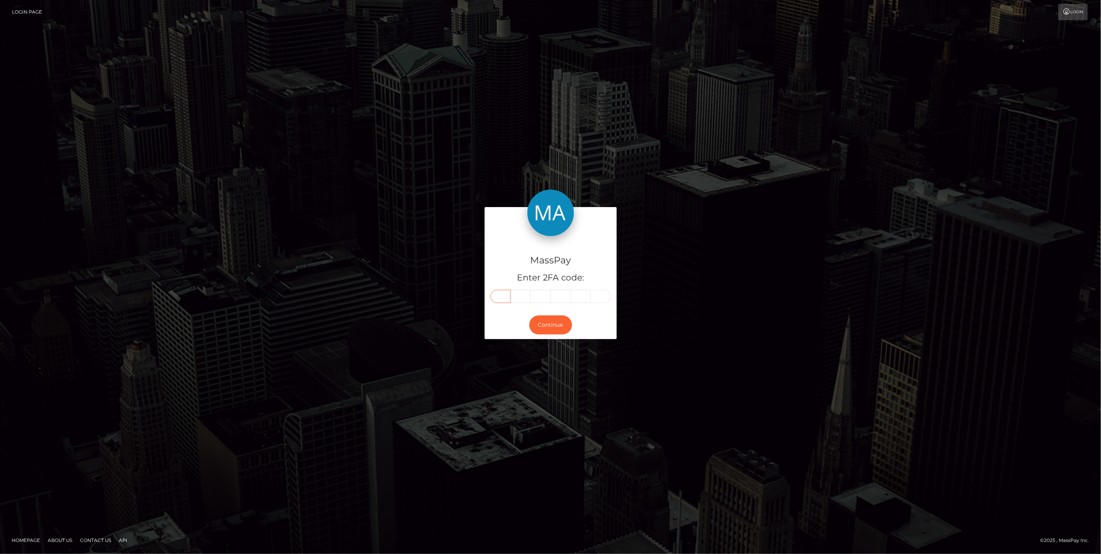
paste input "0"
type input "0"
type input "6"
type input "8"
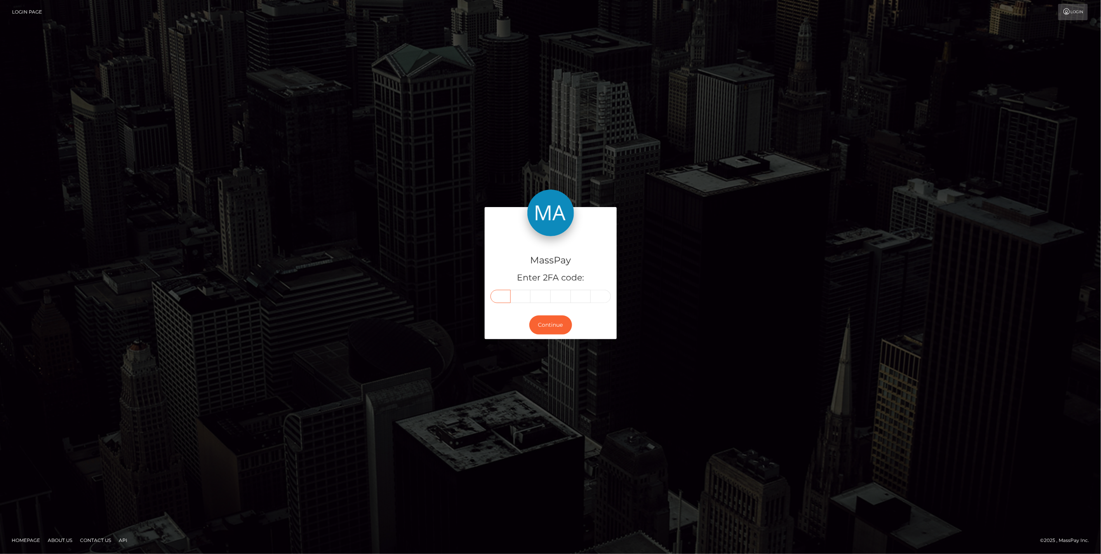
type input "4"
type input "0"
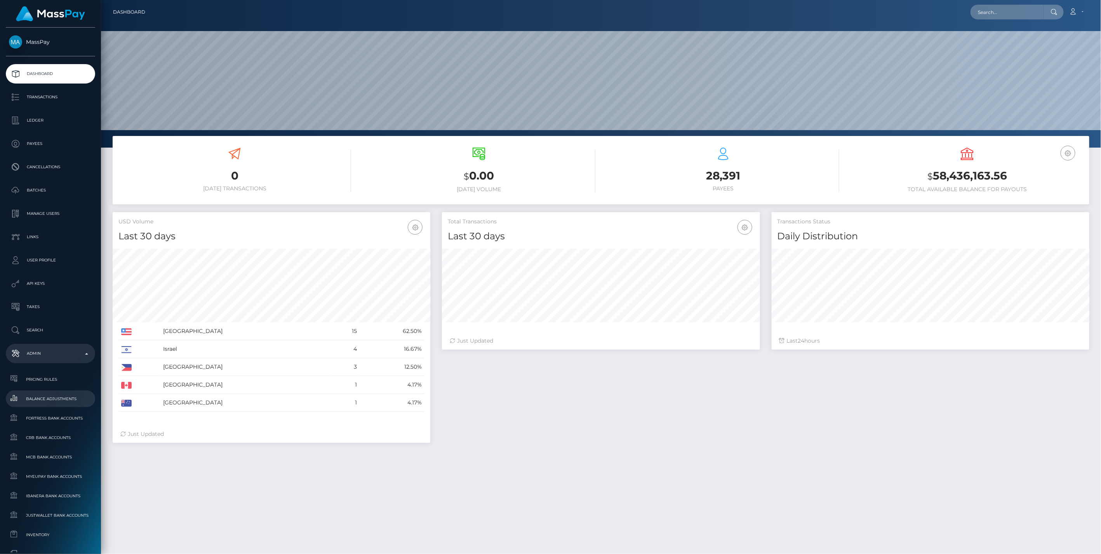
scroll to position [137, 317]
click at [60, 396] on span "Balance Adjustments" at bounding box center [50, 398] width 83 height 9
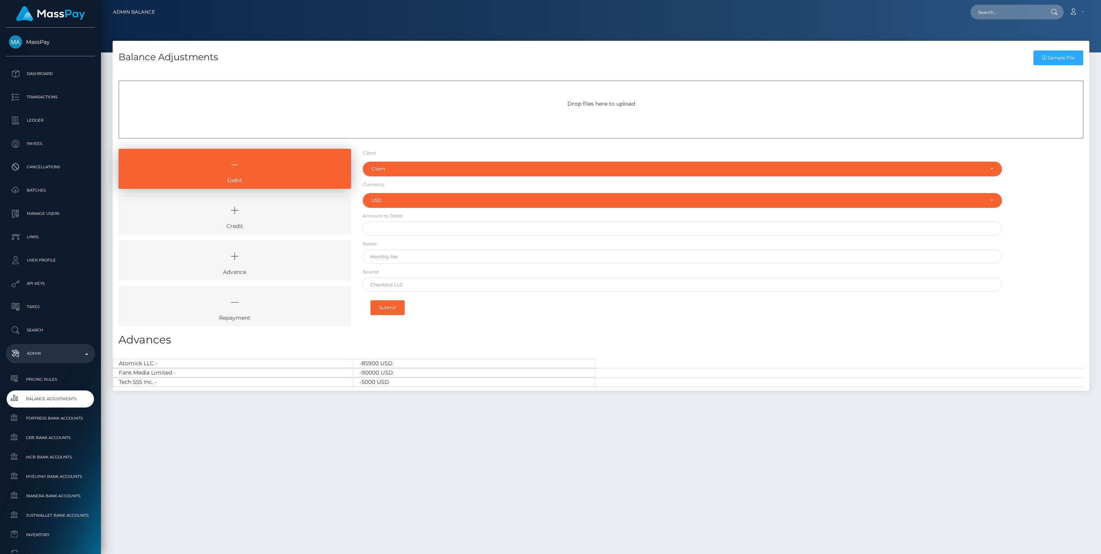
select select "USD"
click at [257, 224] on link "Credit" at bounding box center [234, 215] width 233 height 40
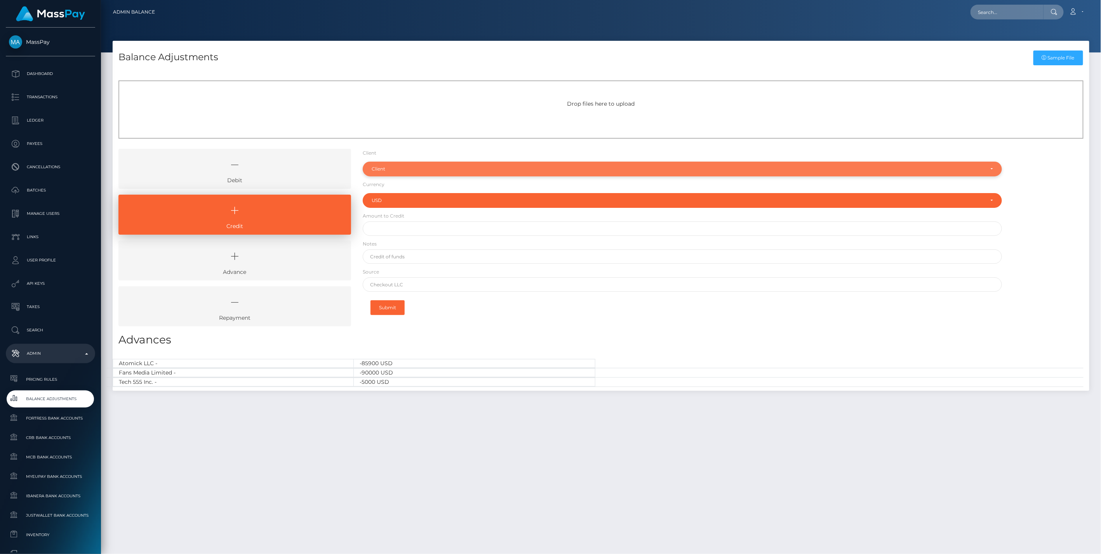
click at [389, 171] on div "Client" at bounding box center [678, 169] width 613 height 6
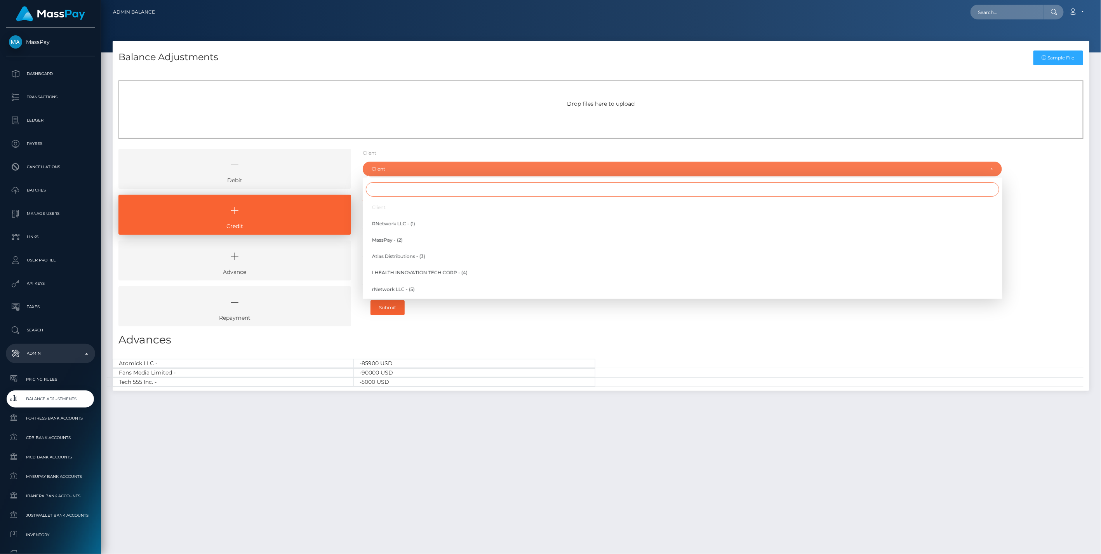
click at [391, 191] on input "Search" at bounding box center [682, 189] width 633 height 14
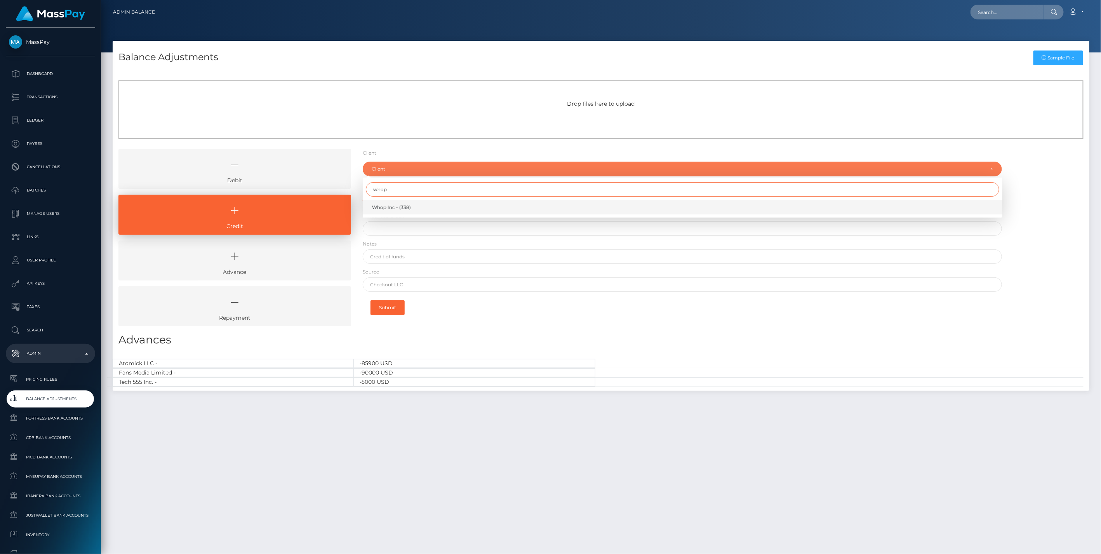
type input "whop"
click at [381, 206] on span "Whop Inc - (338)" at bounding box center [391, 207] width 39 height 7
select select "338"
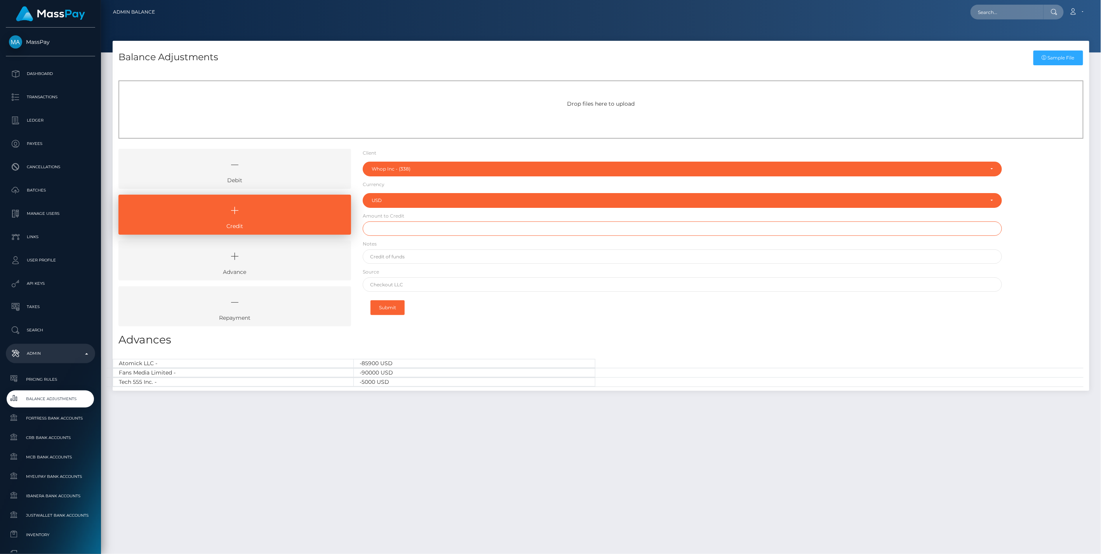
click at [391, 227] on input "text" at bounding box center [683, 228] width 640 height 14
paste input "70,826.89"
type input "$70,826.89"
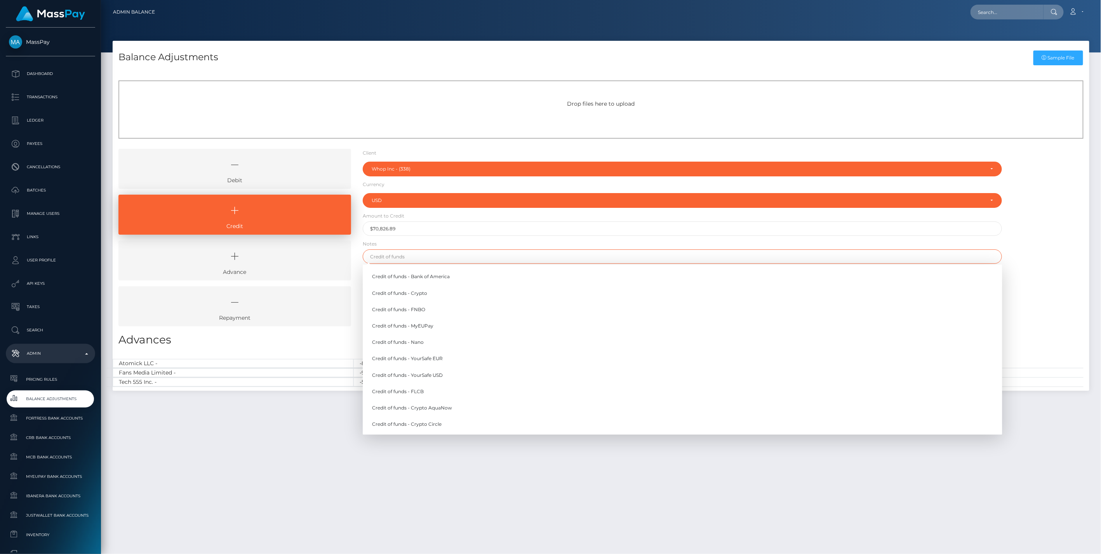
click at [391, 256] on input "text" at bounding box center [683, 256] width 640 height 14
click at [429, 320] on link "Credit of funds - MyEUPay" at bounding box center [683, 325] width 640 height 14
type input "Credit of funds - MyEUPay"
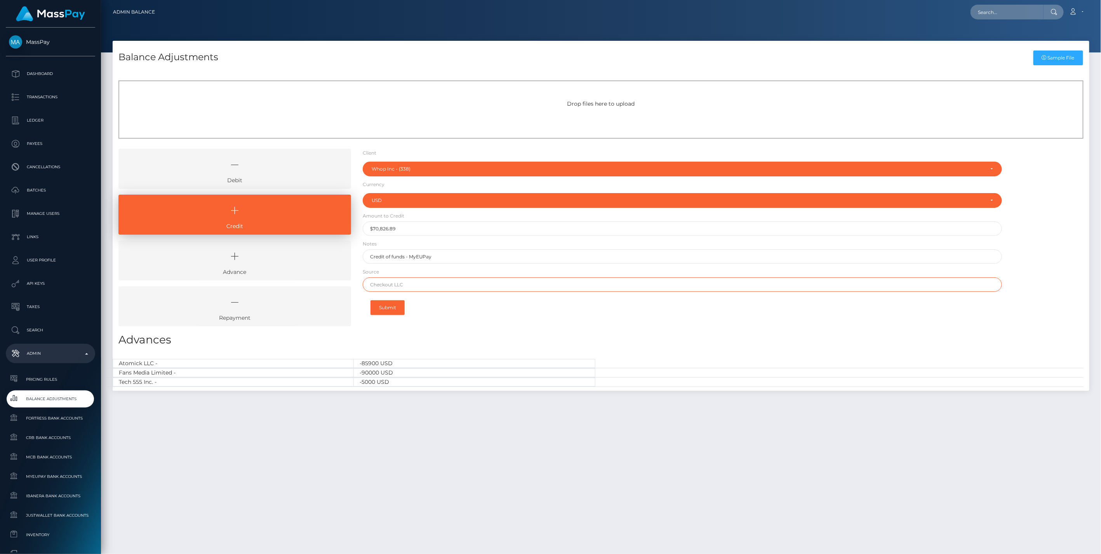
click at [415, 285] on input "text" at bounding box center [683, 284] width 640 height 14
click at [384, 283] on input "text" at bounding box center [683, 284] width 640 height 14
paste input "CHECKOUT SAS"
type input "CHECKOUT SAS"
click at [381, 310] on button "Submit" at bounding box center [387, 307] width 34 height 15
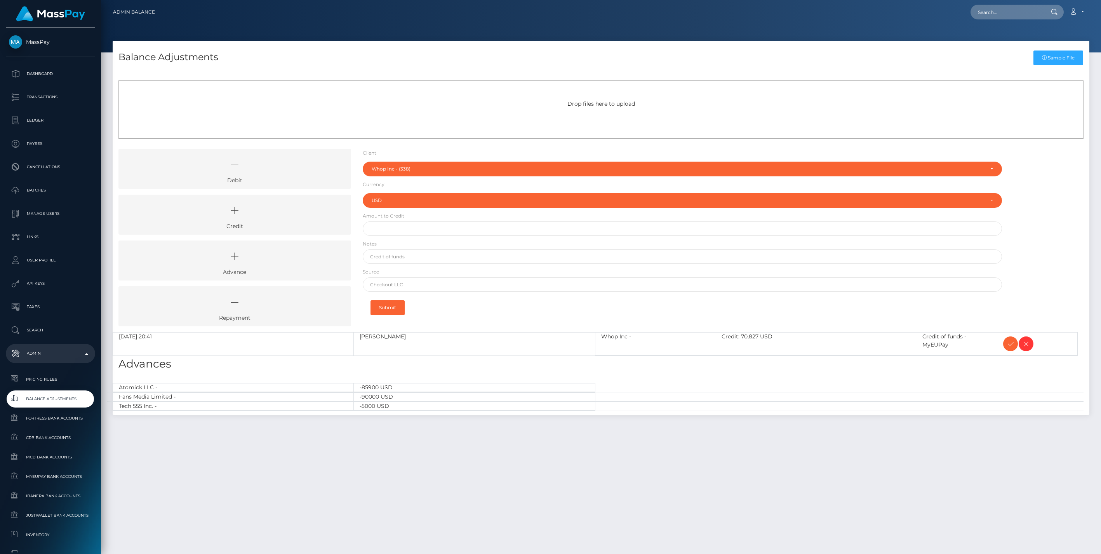
select select "338"
select select "USD"
click at [1008, 346] on icon at bounding box center [1010, 344] width 9 height 10
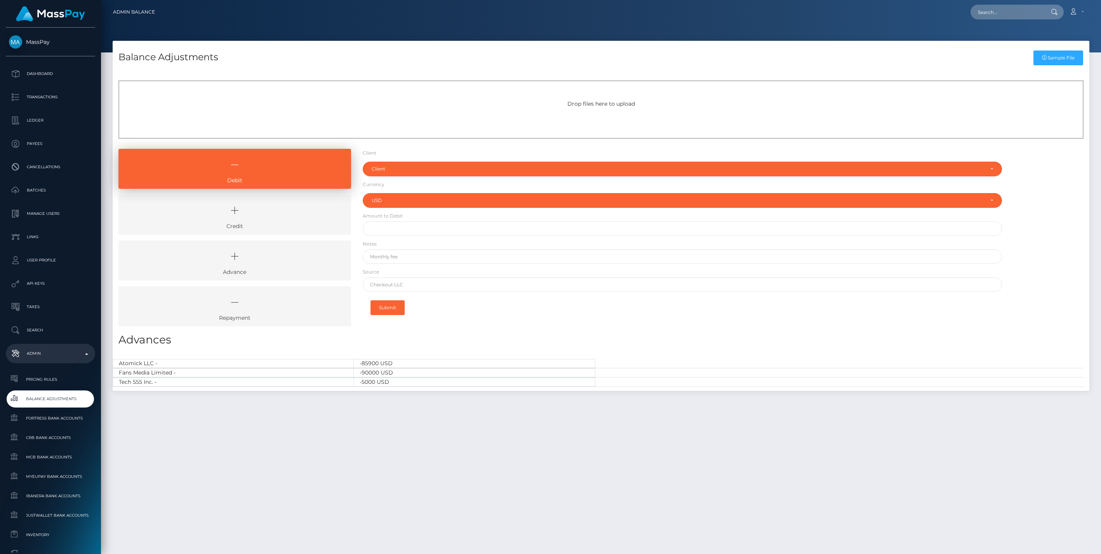
select select "USD"
